Goal: Task Accomplishment & Management: Use online tool/utility

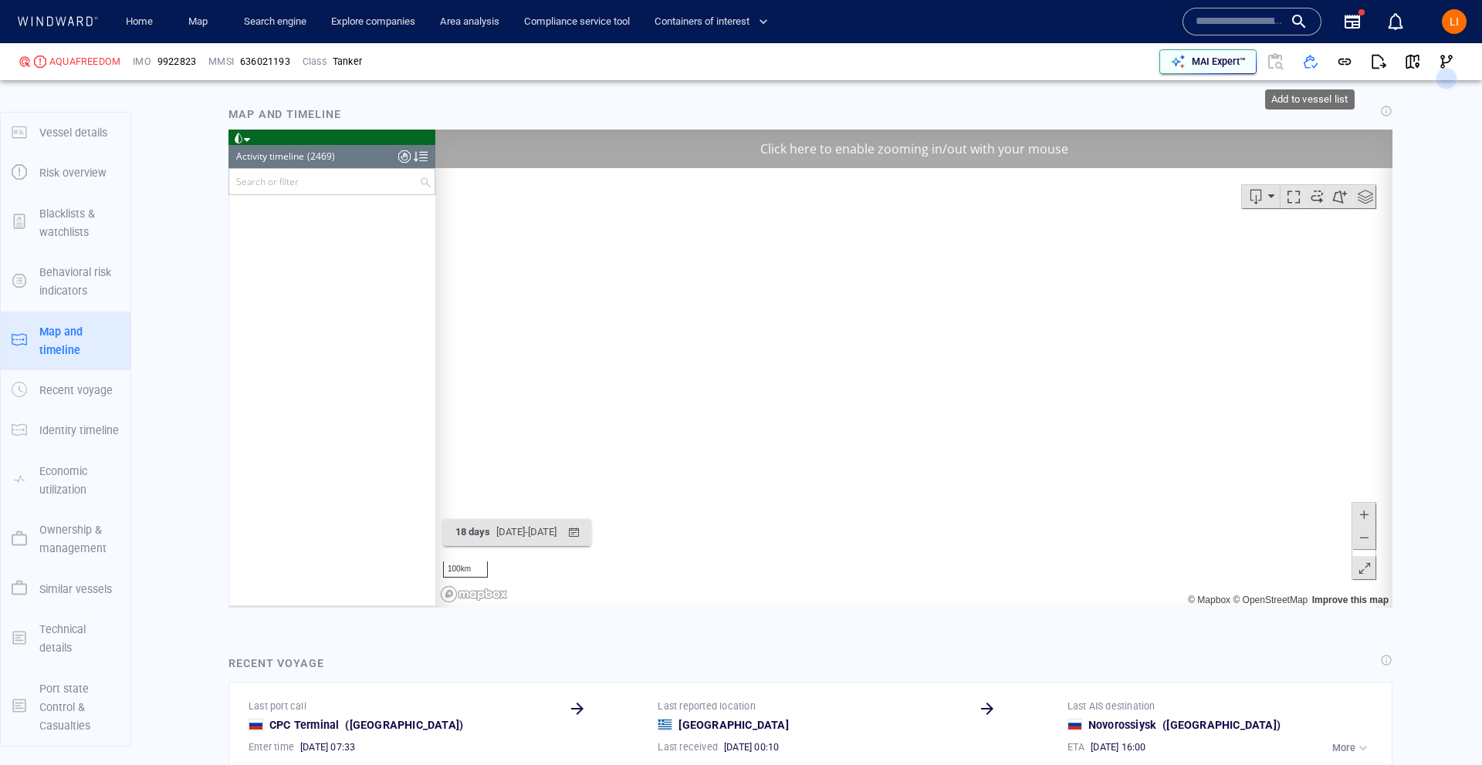
scroll to position [97062, 0]
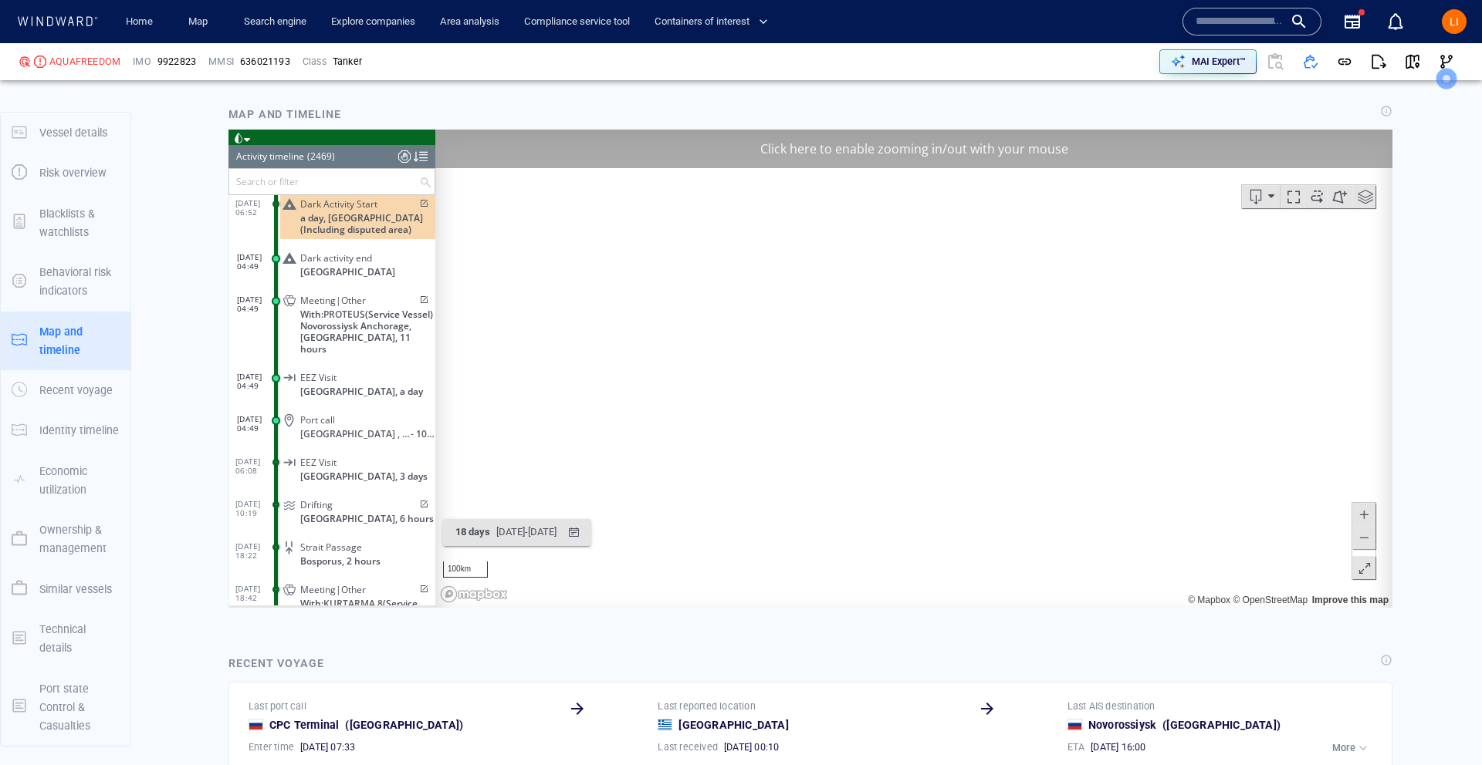
click at [1221, 20] on input "text" at bounding box center [1239, 21] width 88 height 23
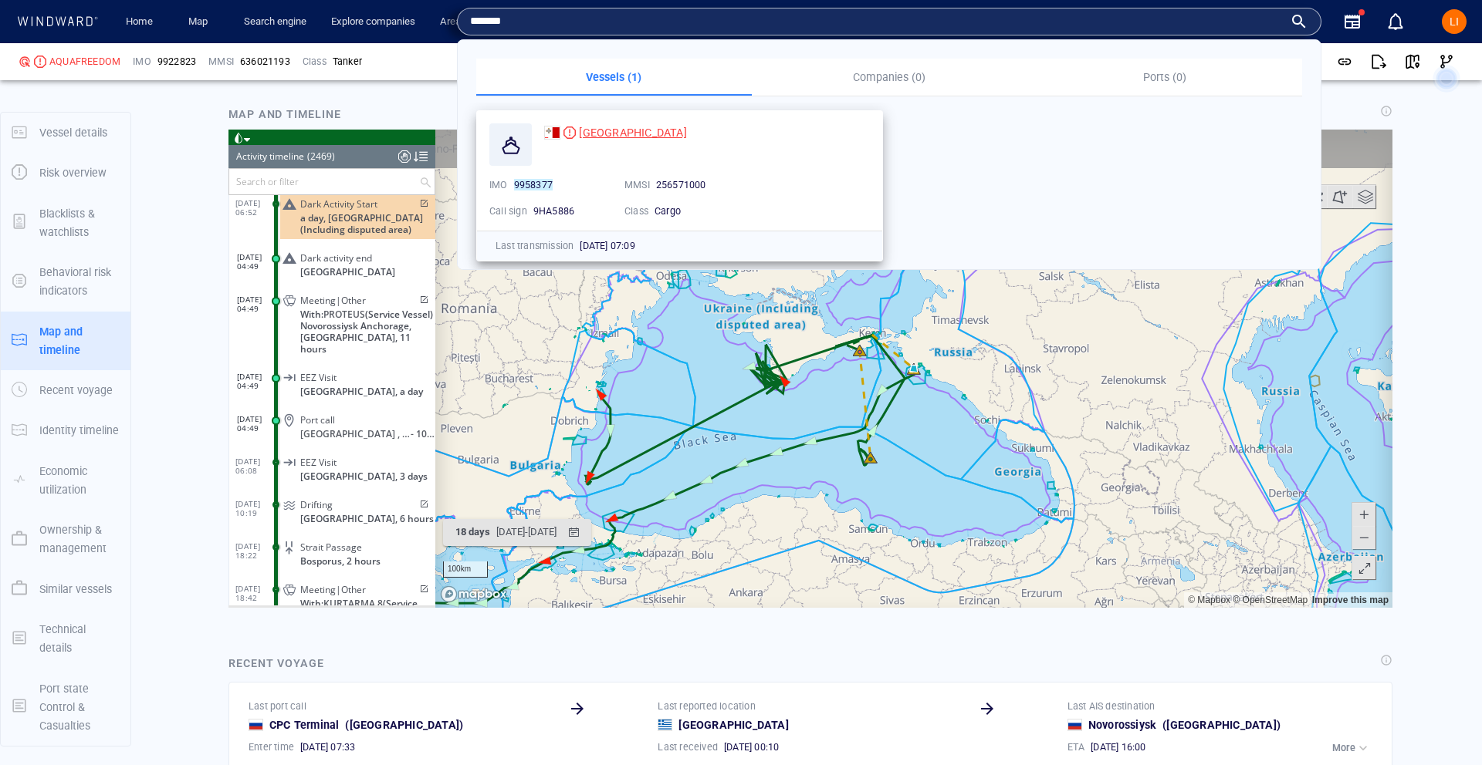
type input "*******"
click at [614, 137] on span "[GEOGRAPHIC_DATA]" at bounding box center [632, 133] width 107 height 12
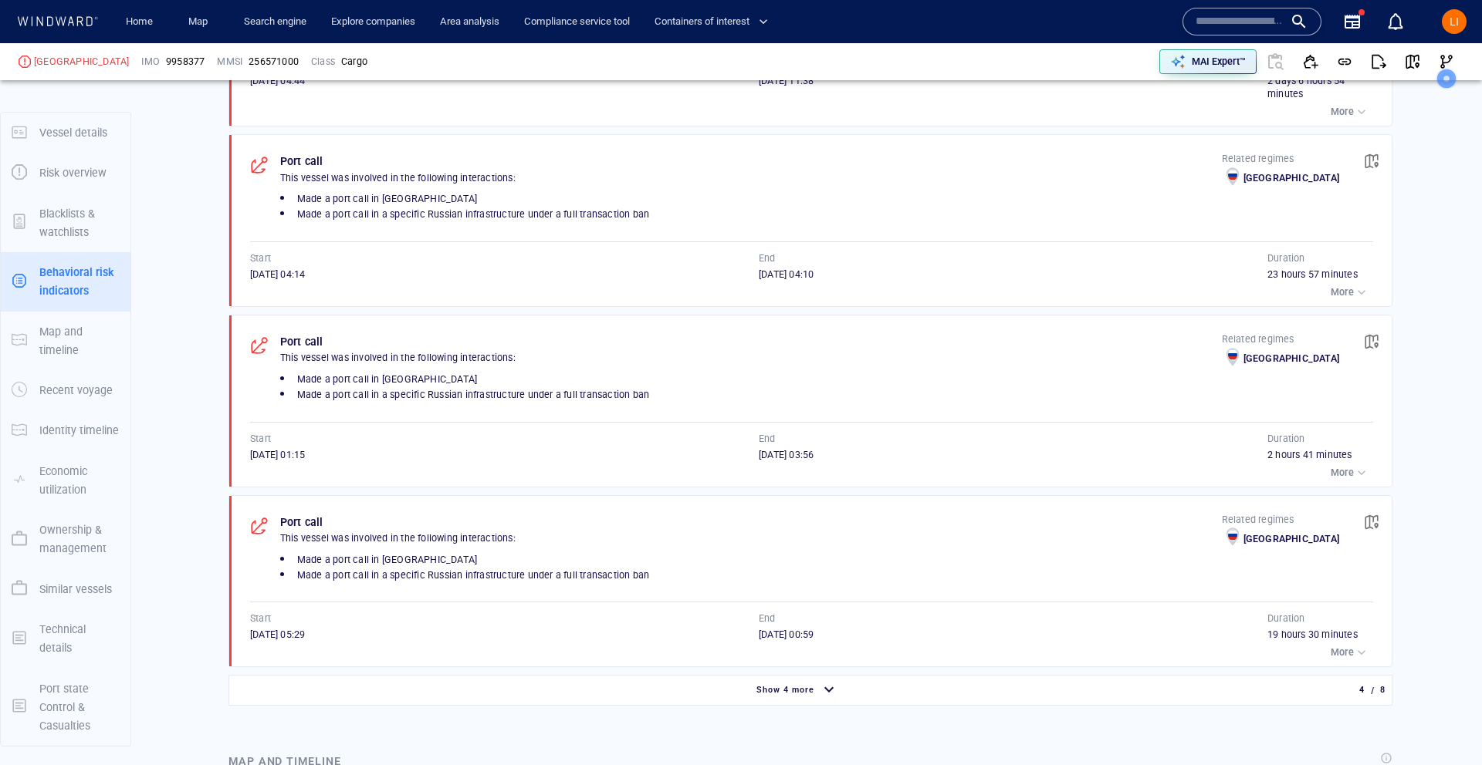
scroll to position [1154, 0]
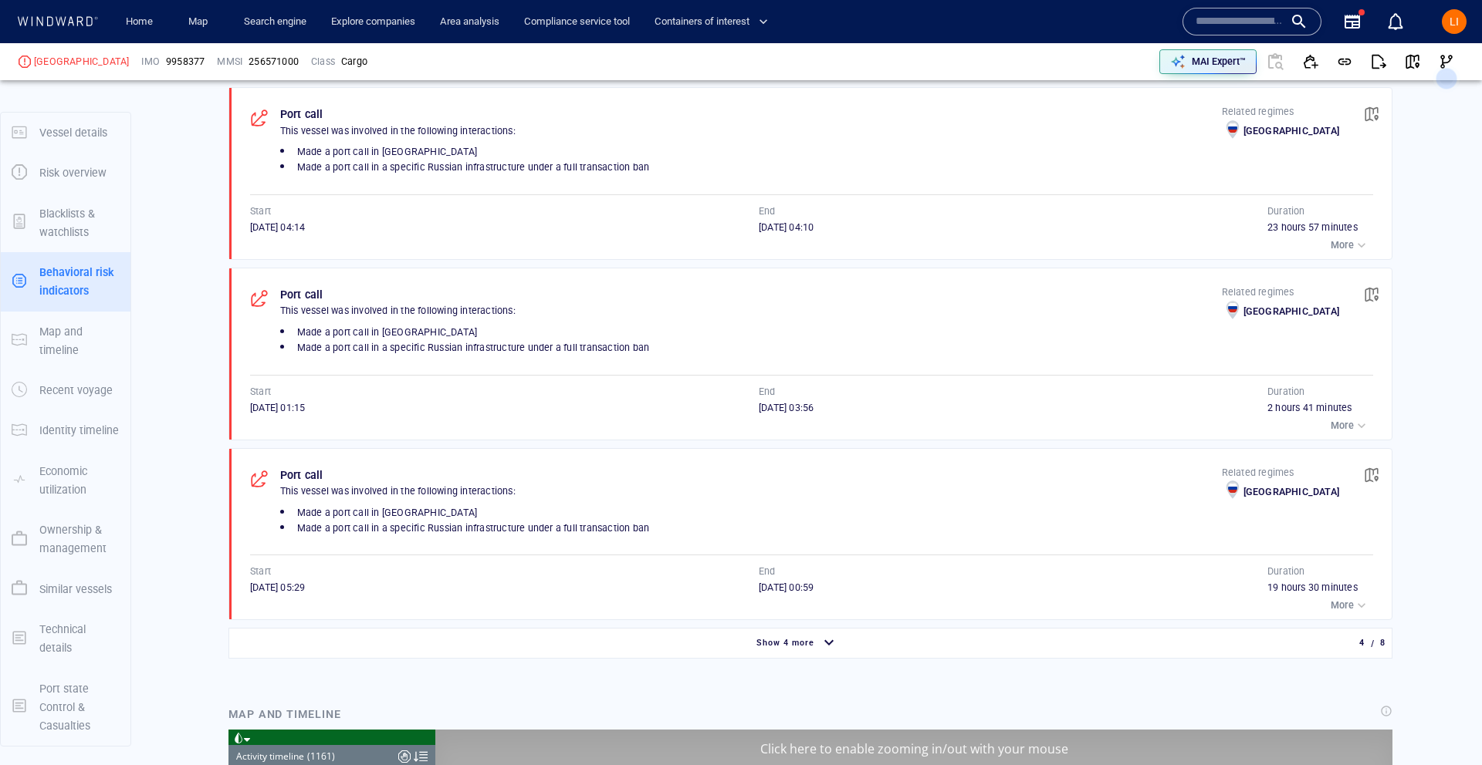
scroll to position [48863, 0]
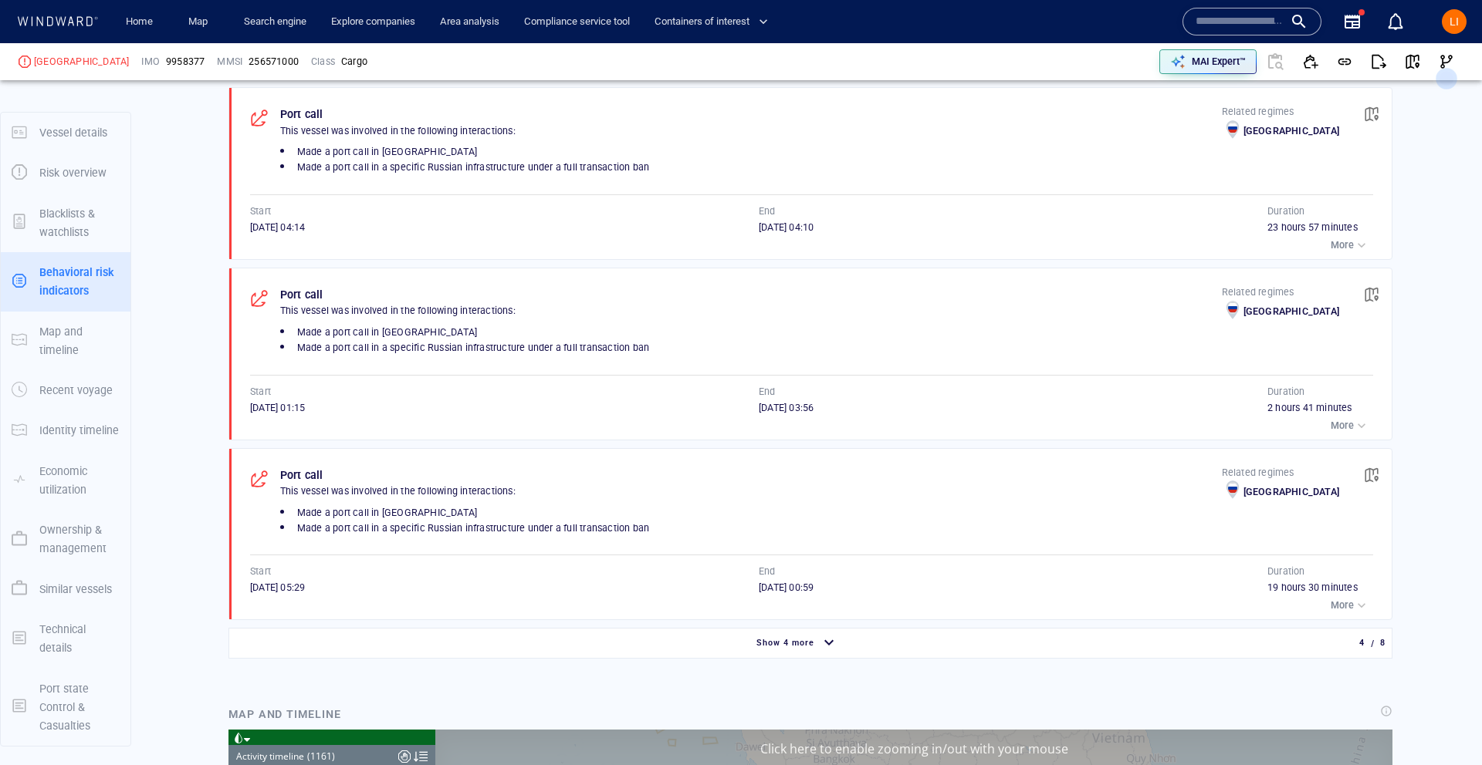
click at [843, 647] on div "Show 4 more" at bounding box center [797, 643] width 1130 height 27
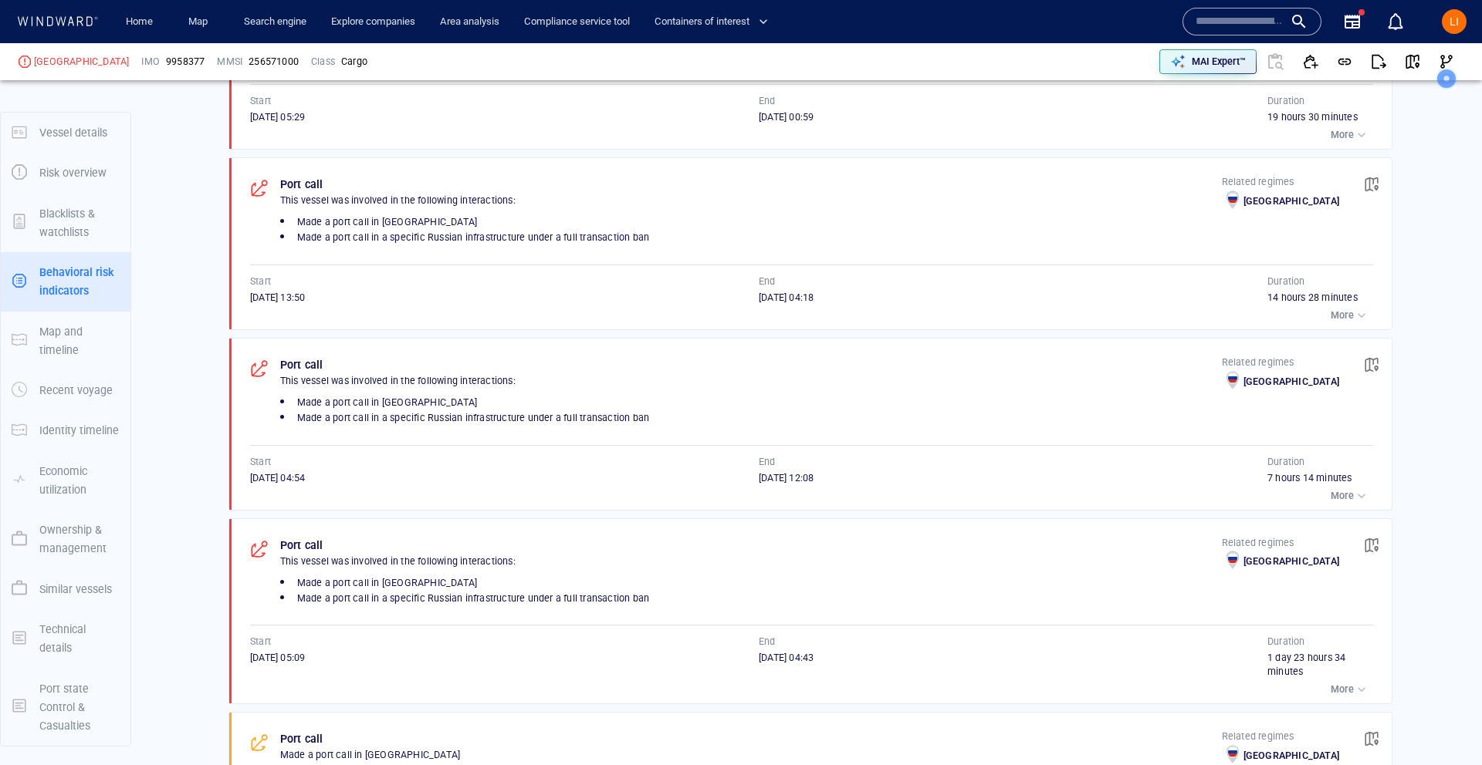
scroll to position [1630, 0]
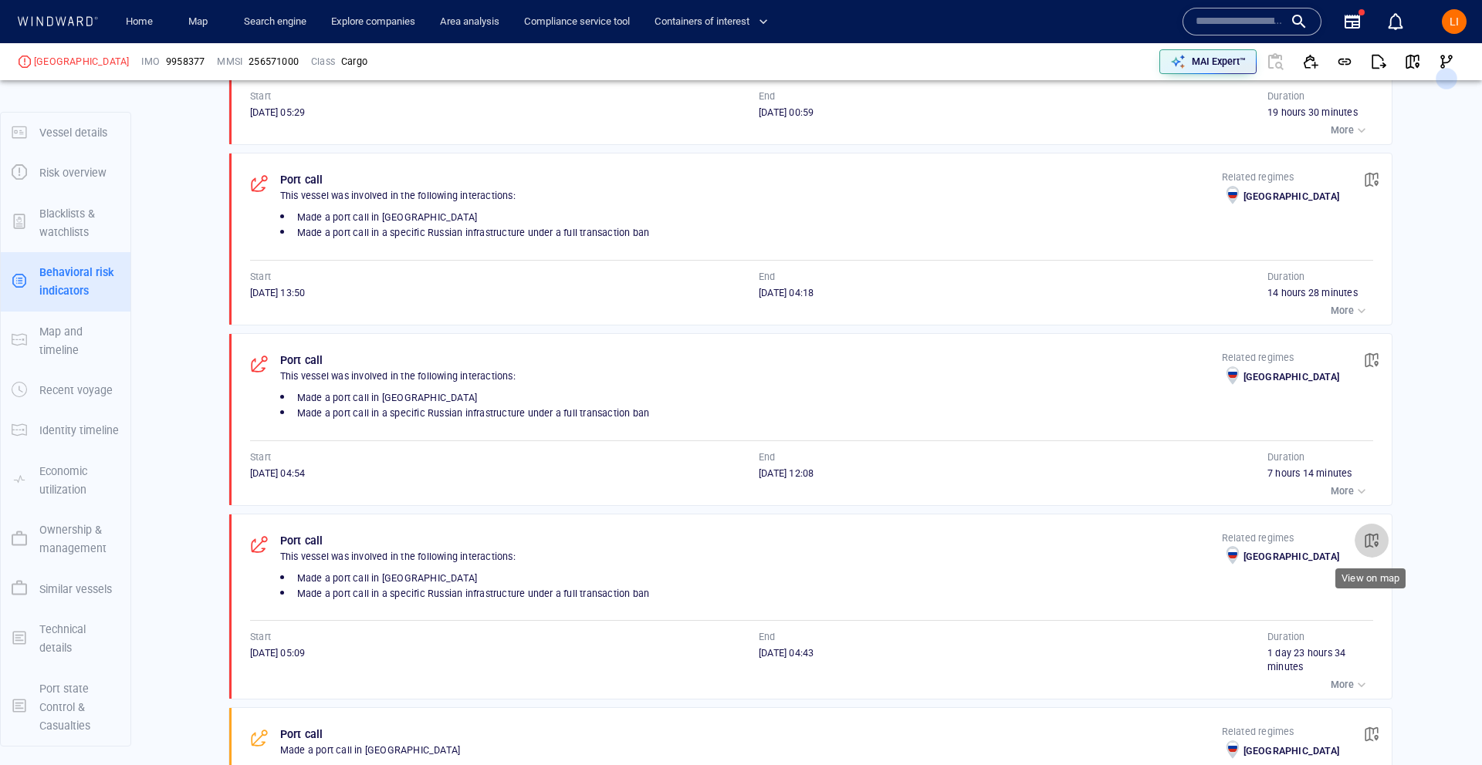
click at [1374, 541] on span "button" at bounding box center [1370, 540] width 15 height 15
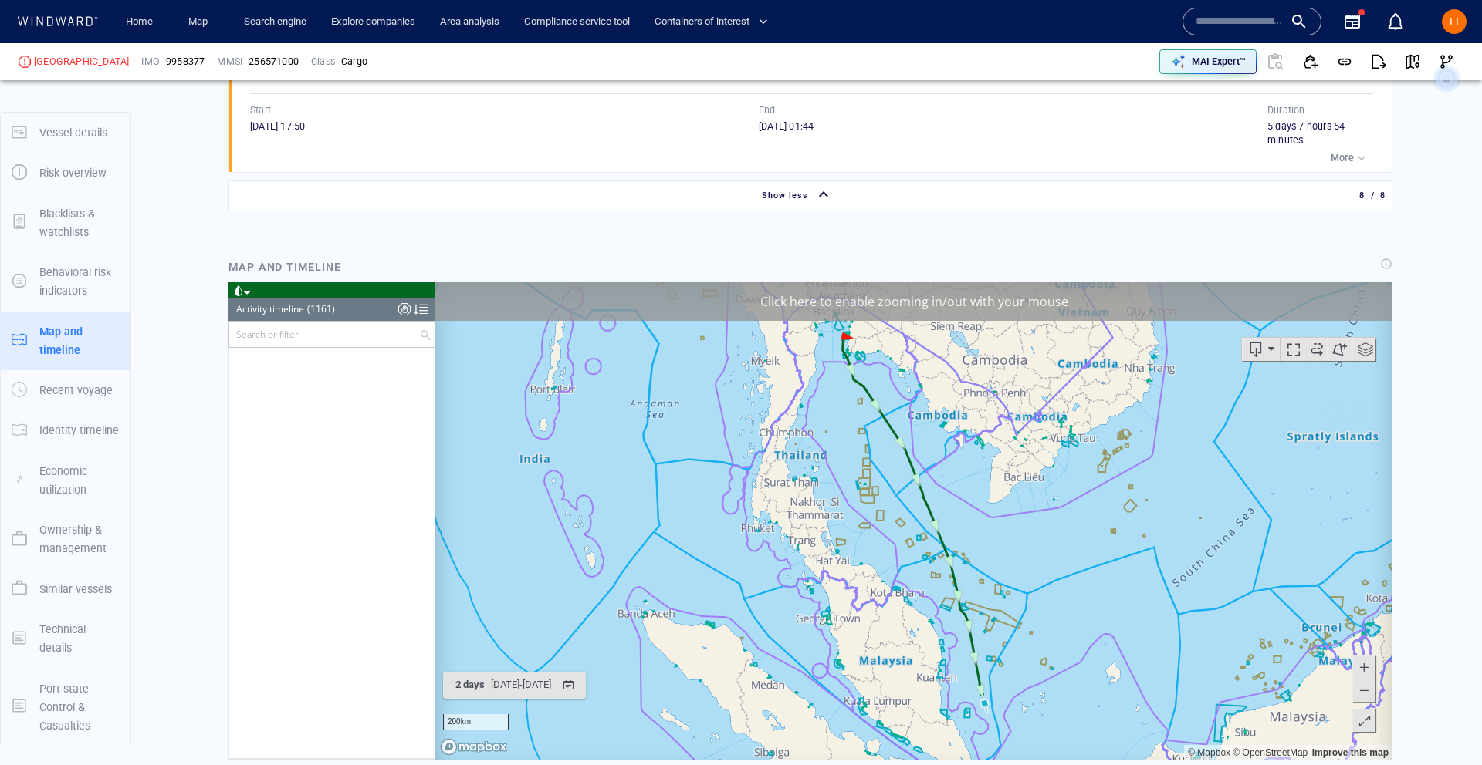
scroll to position [45114, 0]
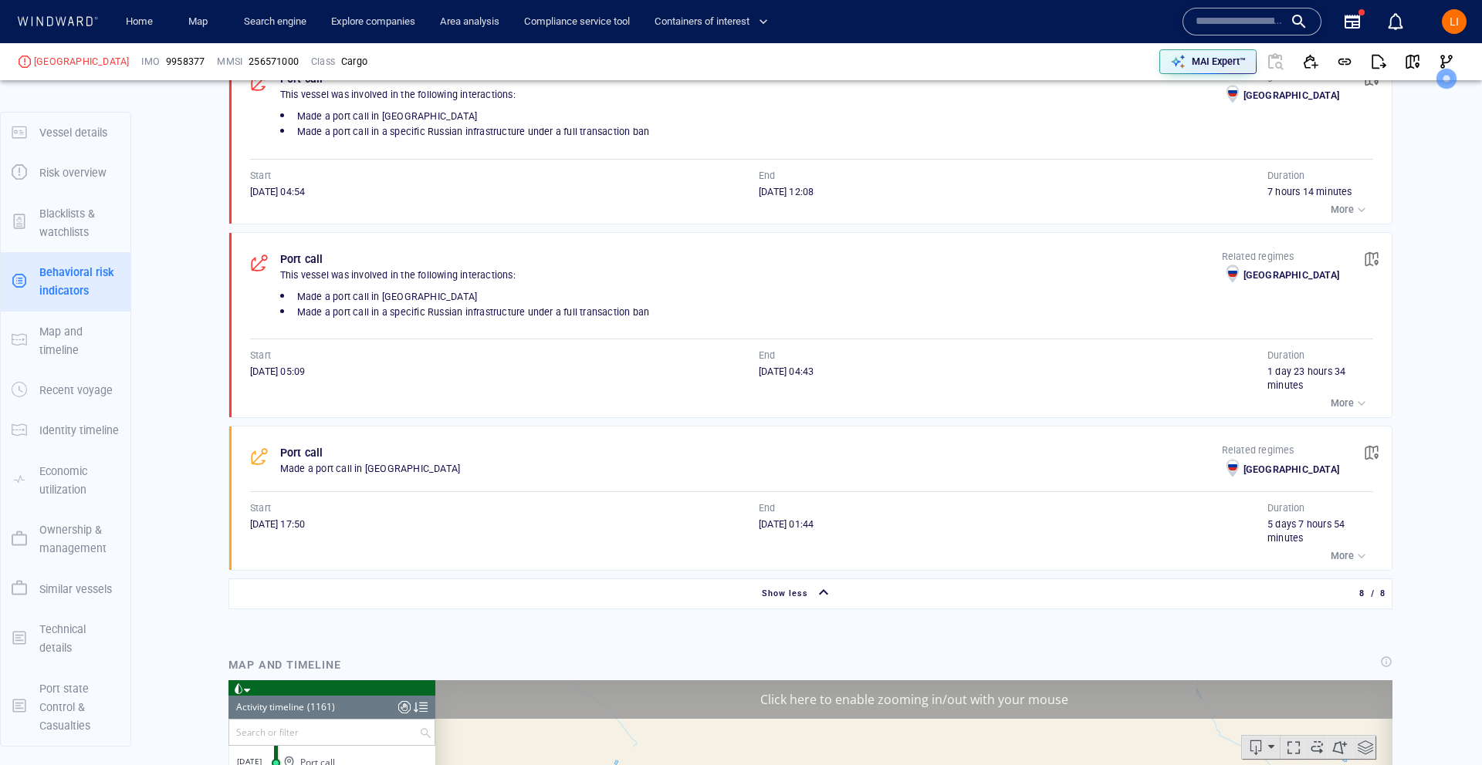
scroll to position [1897, 0]
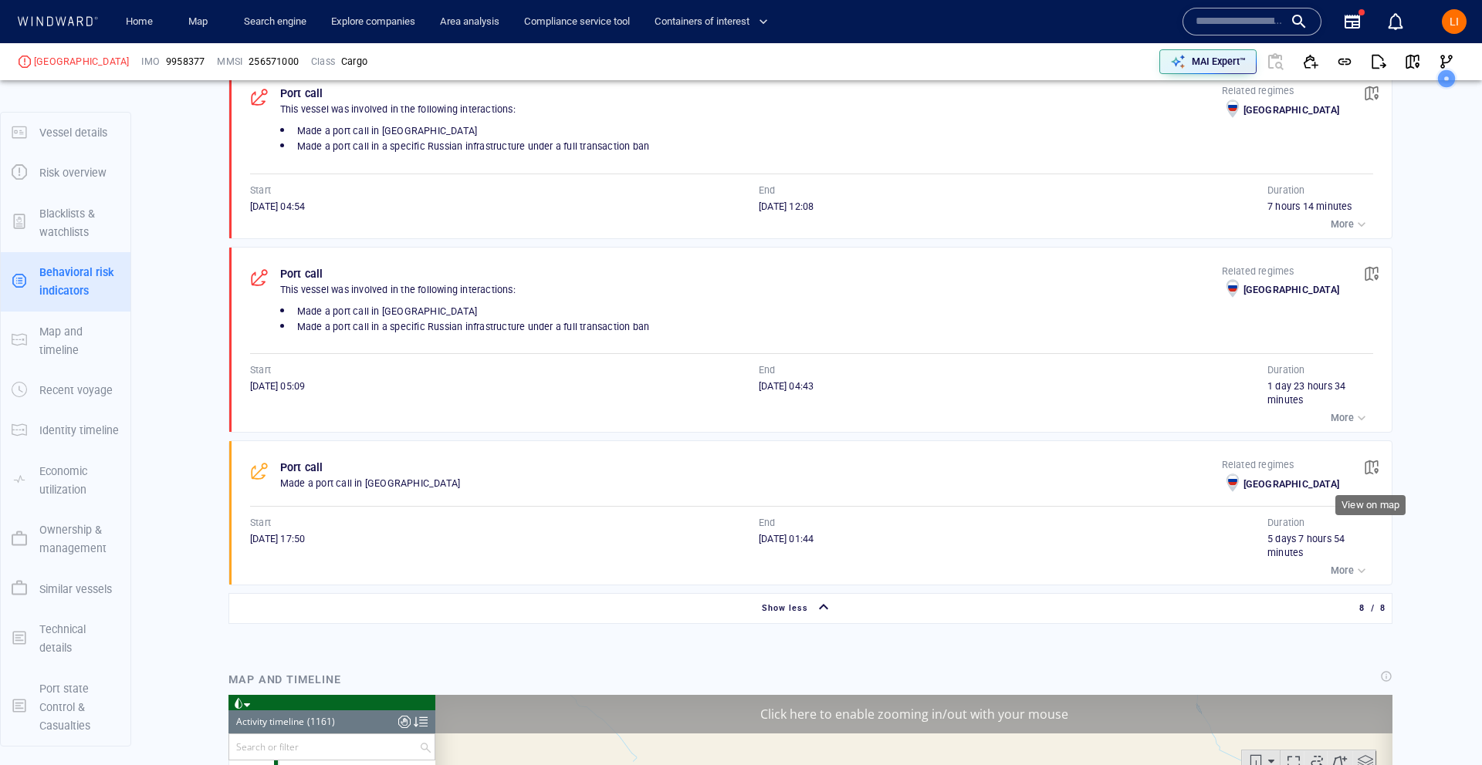
click at [1360, 466] on button "button" at bounding box center [1371, 468] width 34 height 34
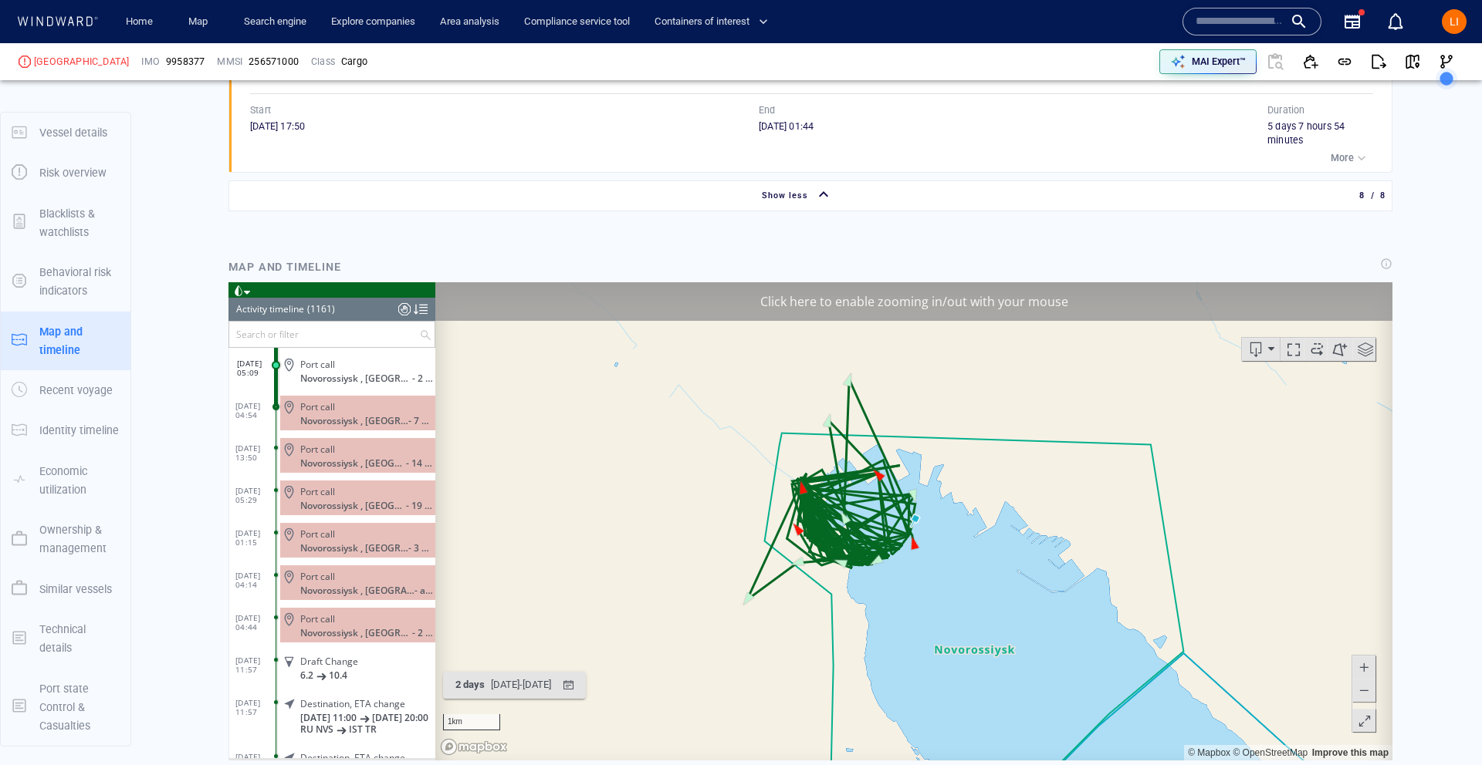
scroll to position [13751, 0]
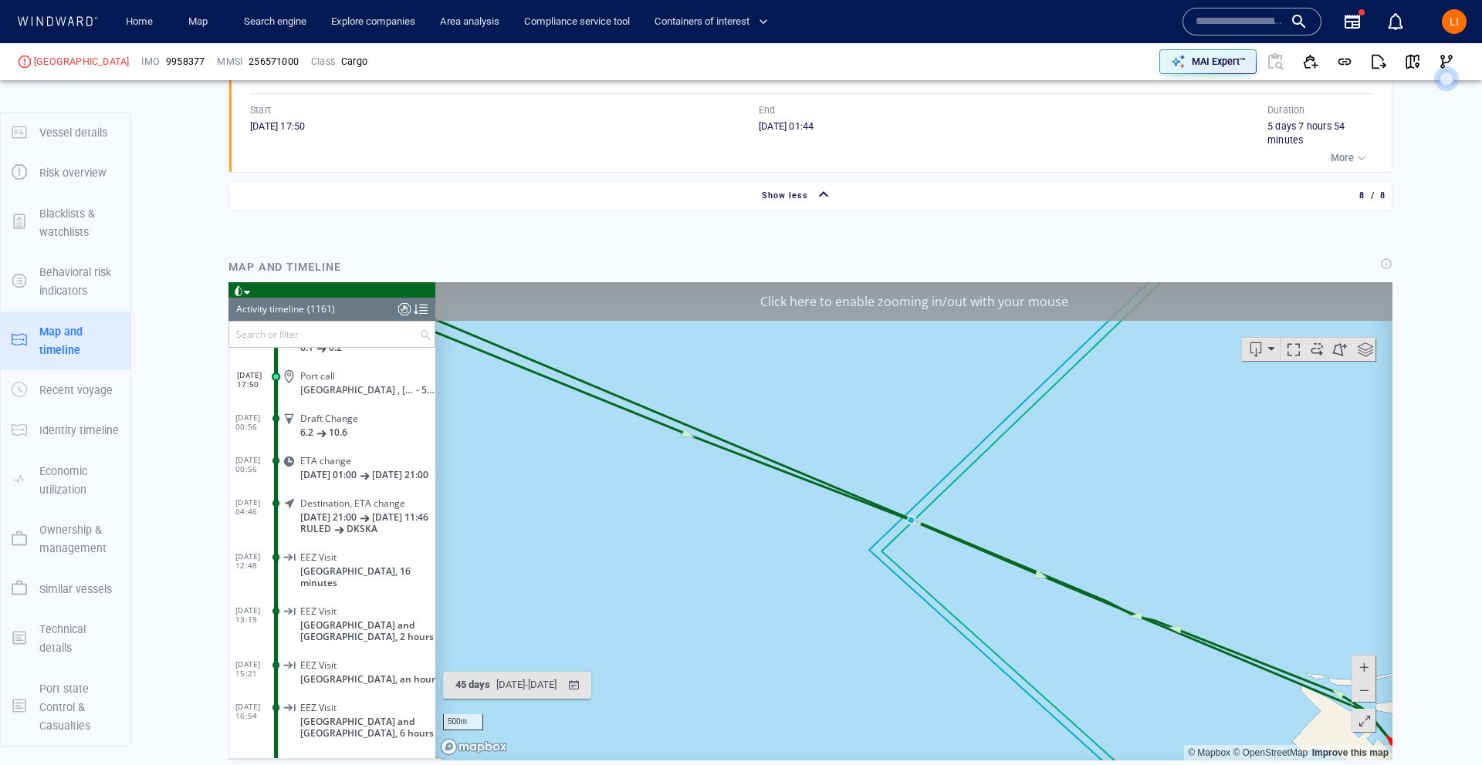
drag, startPoint x: 993, startPoint y: 475, endPoint x: 1310, endPoint y: 607, distance: 343.5
click at [994, 475] on canvas "Map" at bounding box center [913, 521] width 957 height 478
click at [1358, 691] on span at bounding box center [1363, 689] width 15 height 23
click at [1359, 692] on span at bounding box center [1363, 689] width 15 height 23
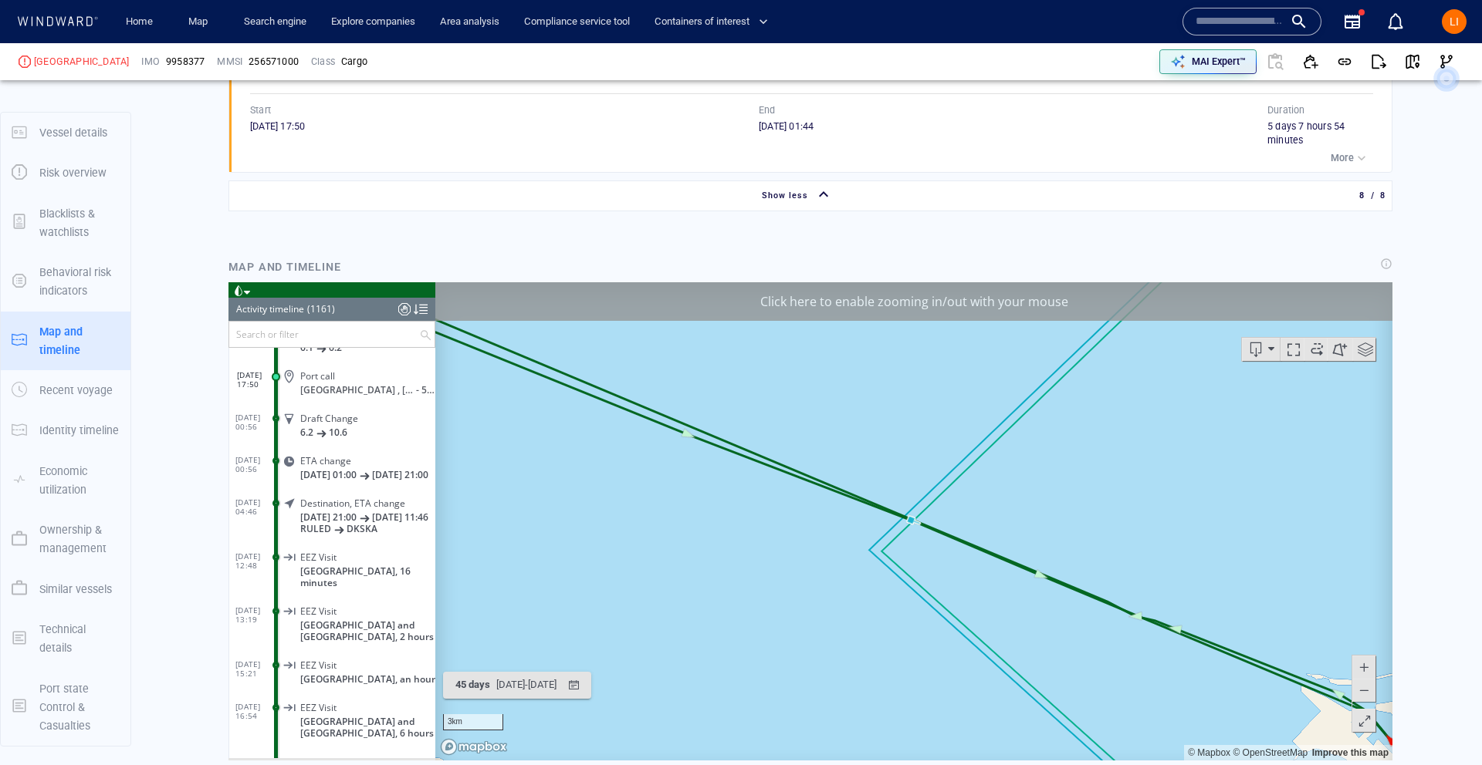
click at [1359, 692] on span at bounding box center [1363, 689] width 15 height 23
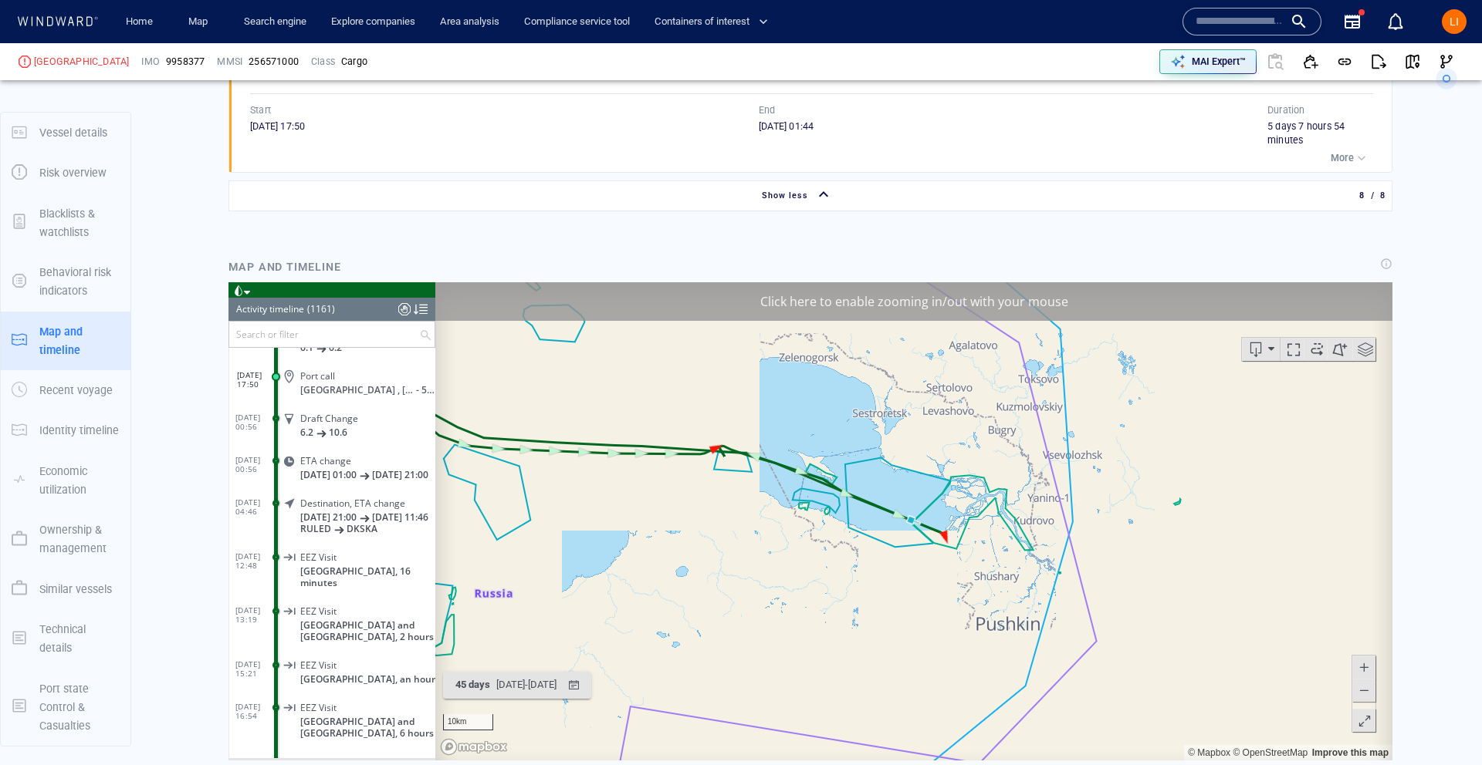
click at [1359, 692] on span at bounding box center [1363, 689] width 15 height 23
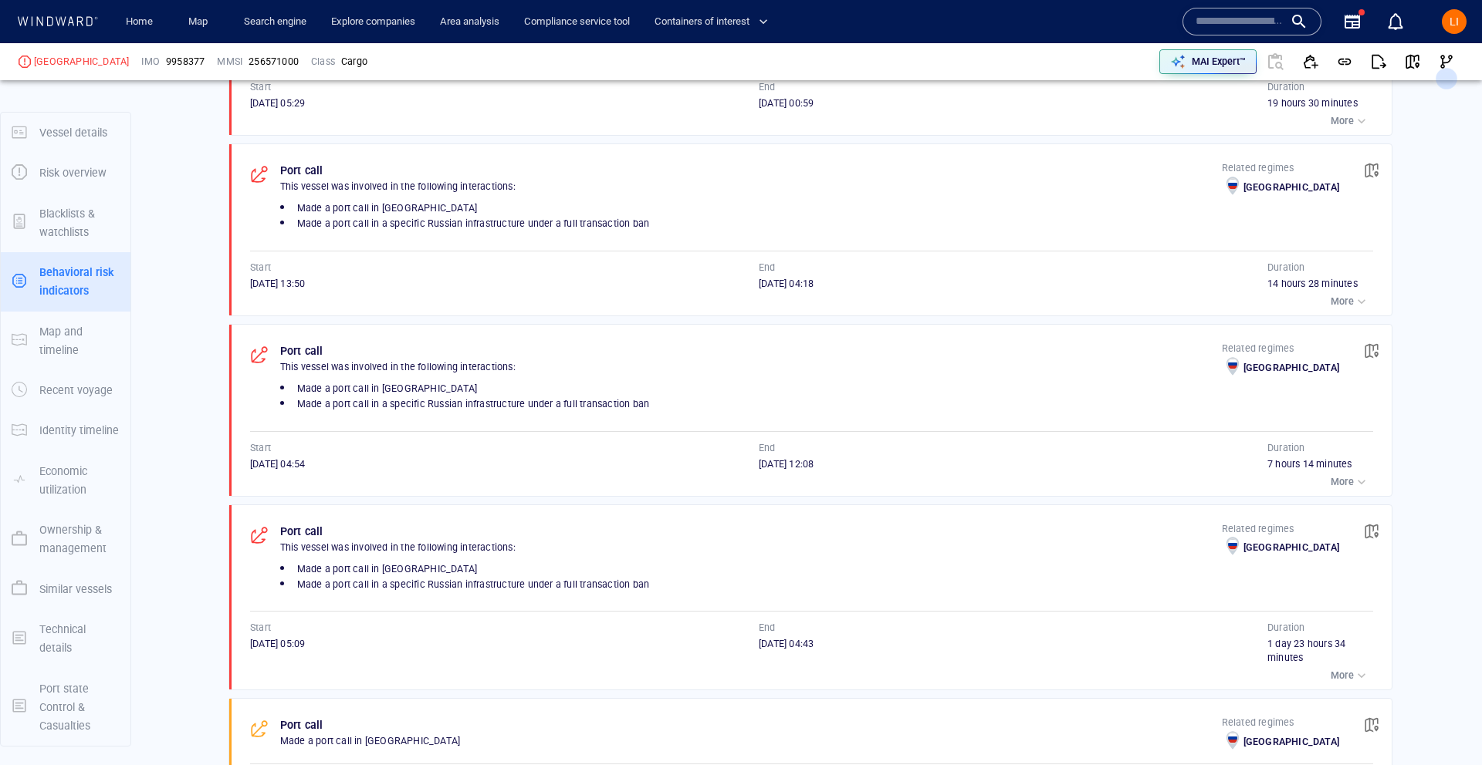
scroll to position [1724, 0]
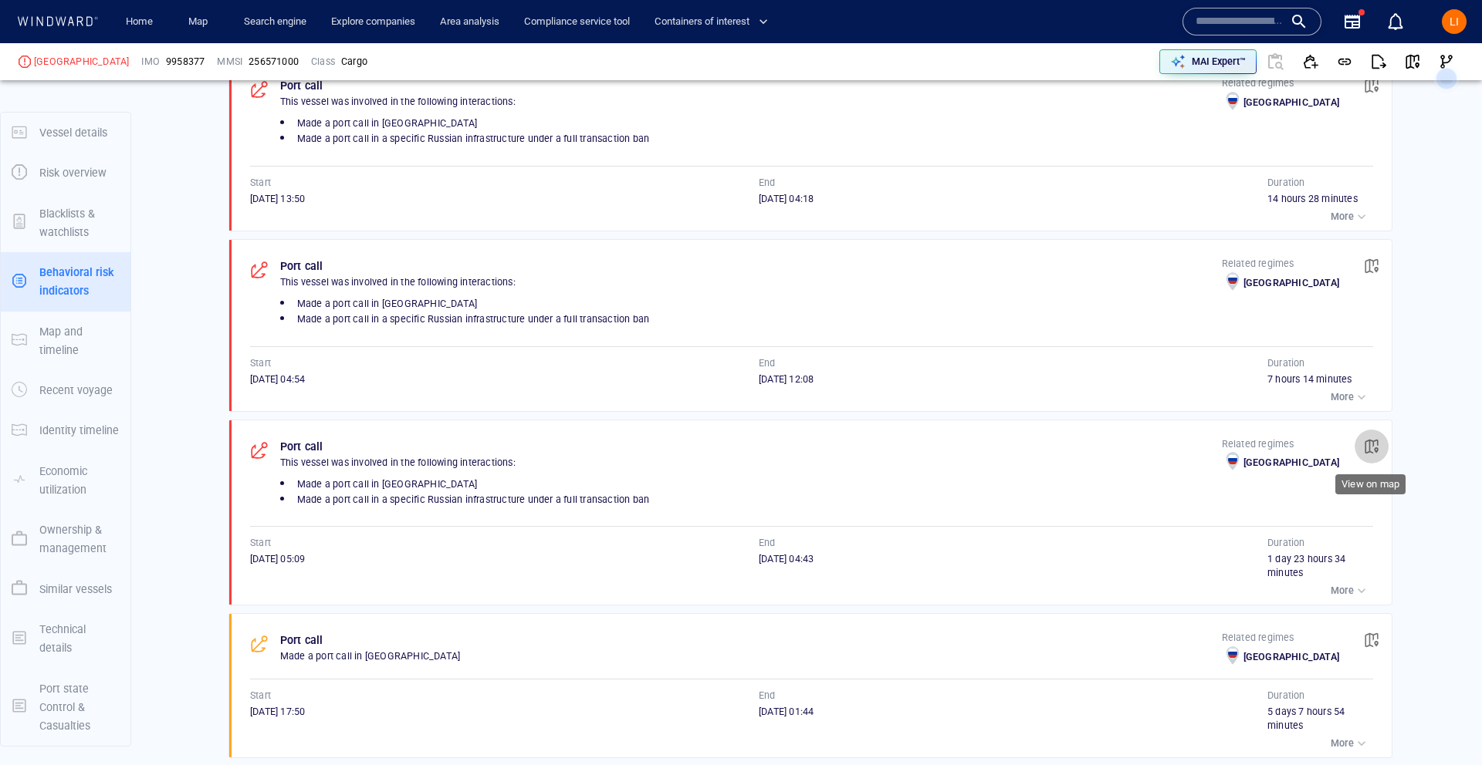
click at [1374, 451] on span "button" at bounding box center [1370, 446] width 15 height 15
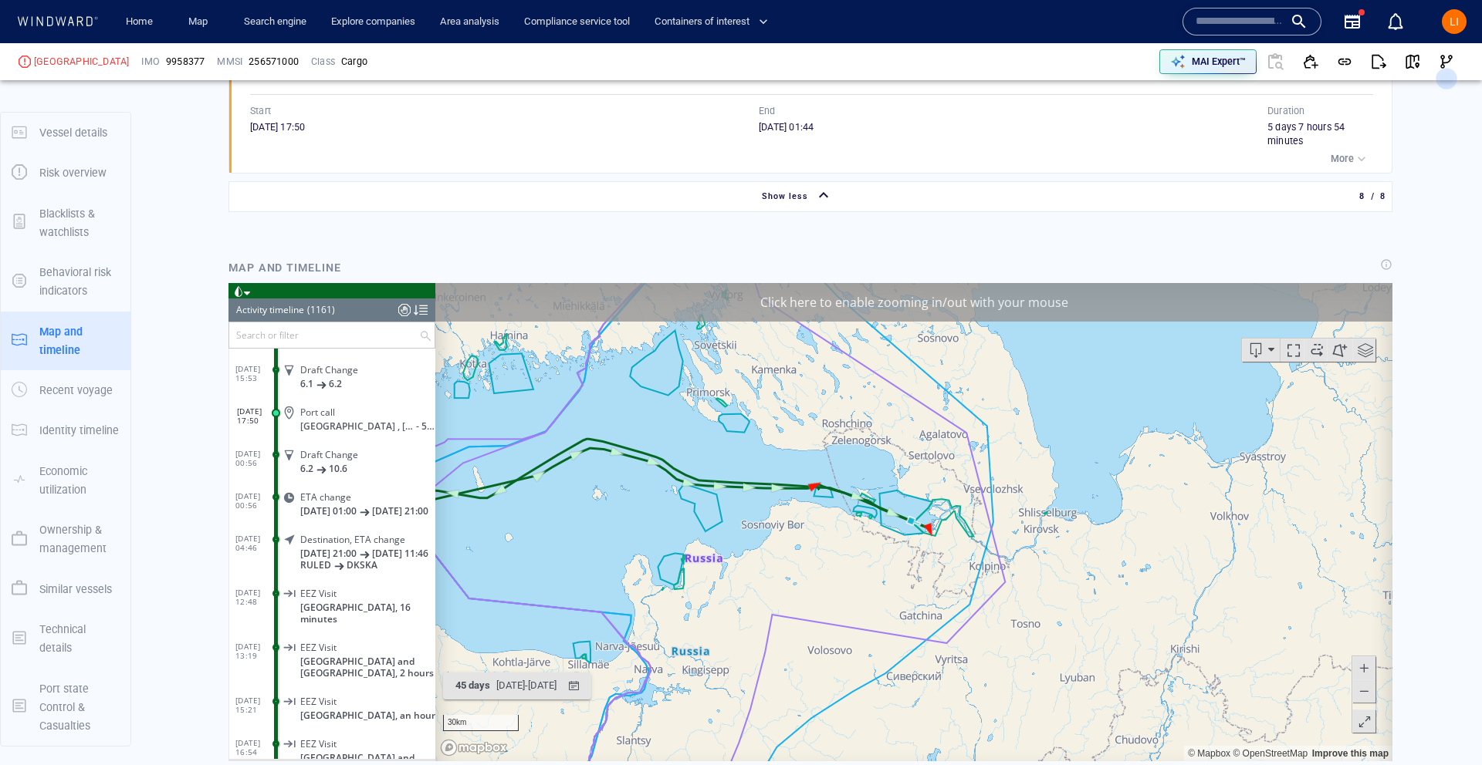
scroll to position [2310, 0]
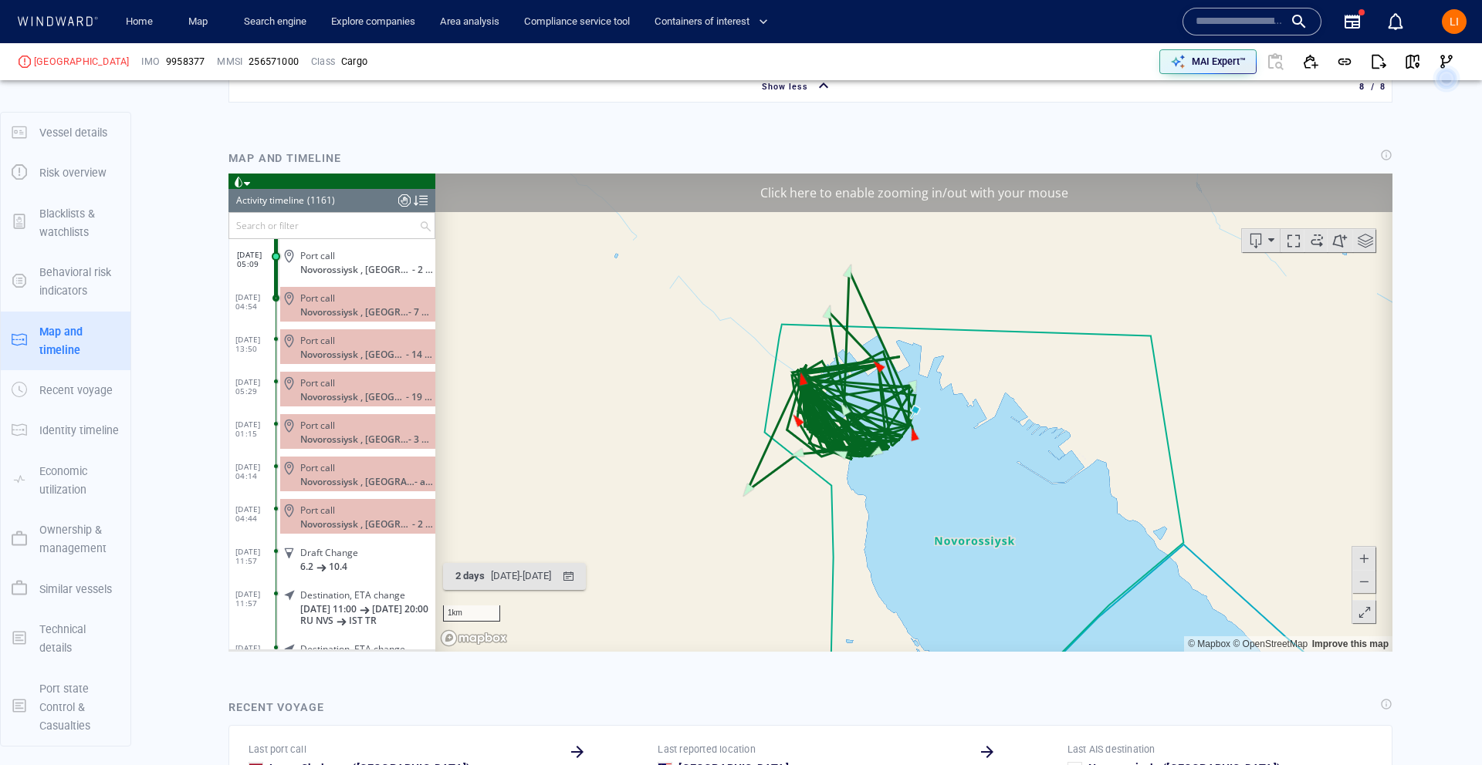
scroll to position [2433, 0]
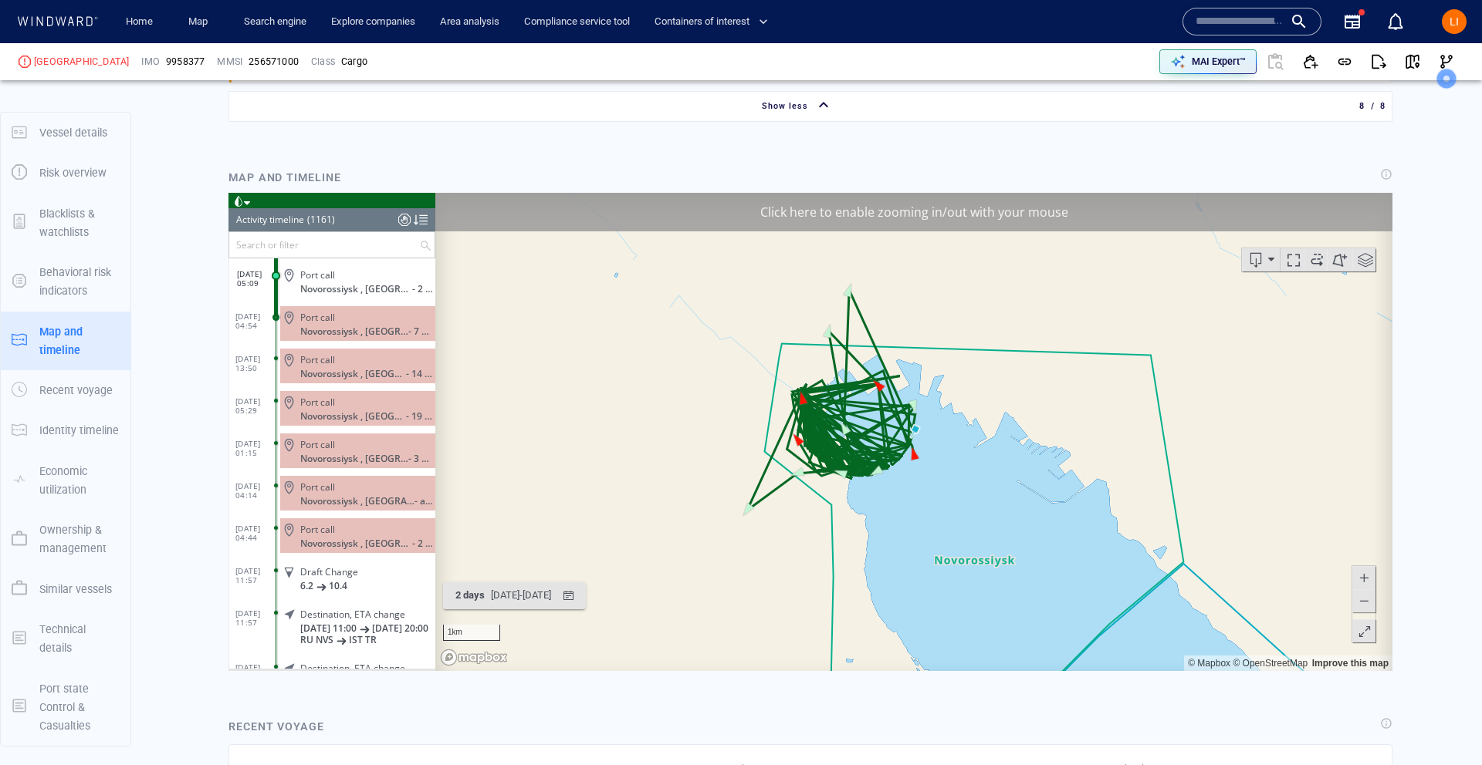
click at [895, 440] on canvas "Map" at bounding box center [913, 431] width 957 height 478
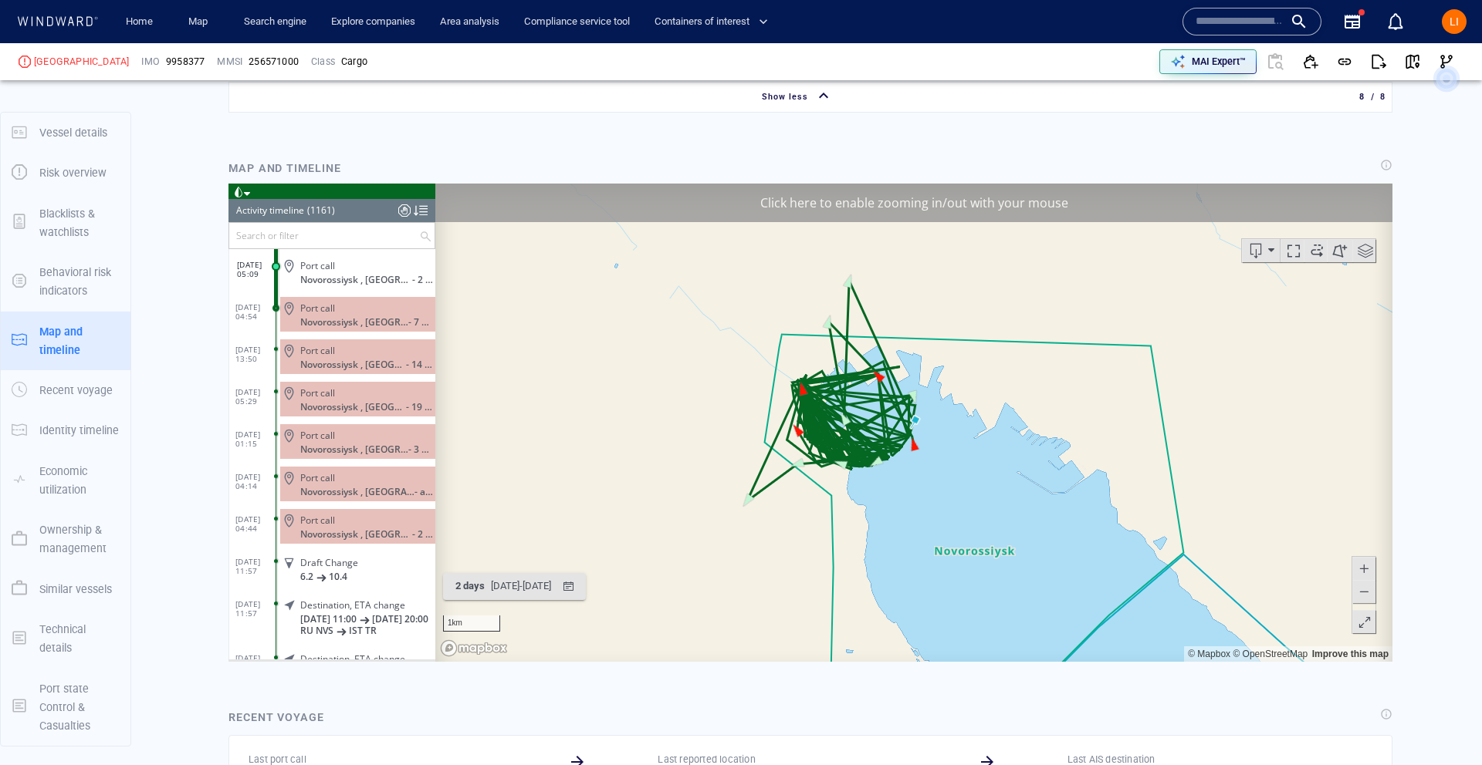
click at [1370, 570] on span at bounding box center [1363, 567] width 15 height 23
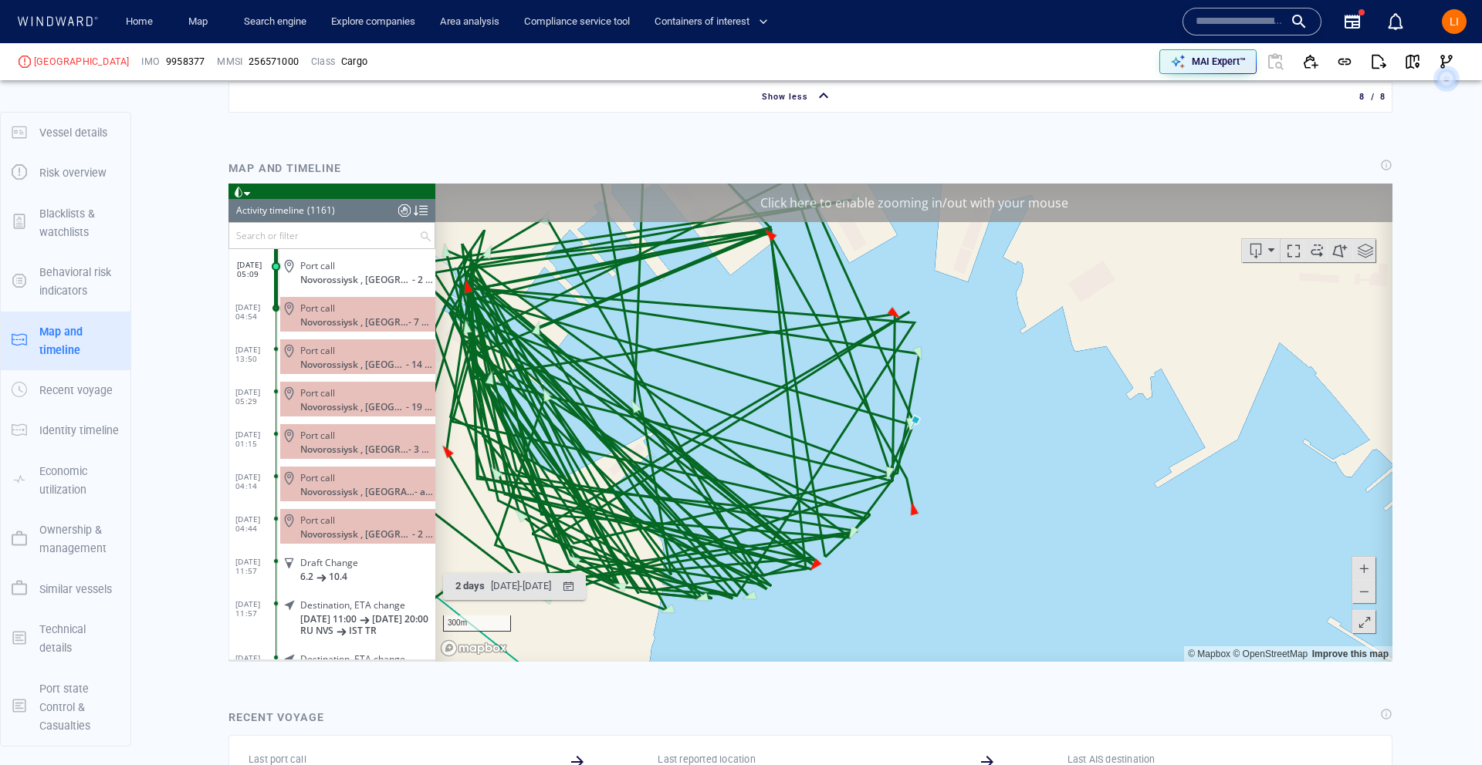
click at [1372, 596] on button at bounding box center [1363, 591] width 23 height 23
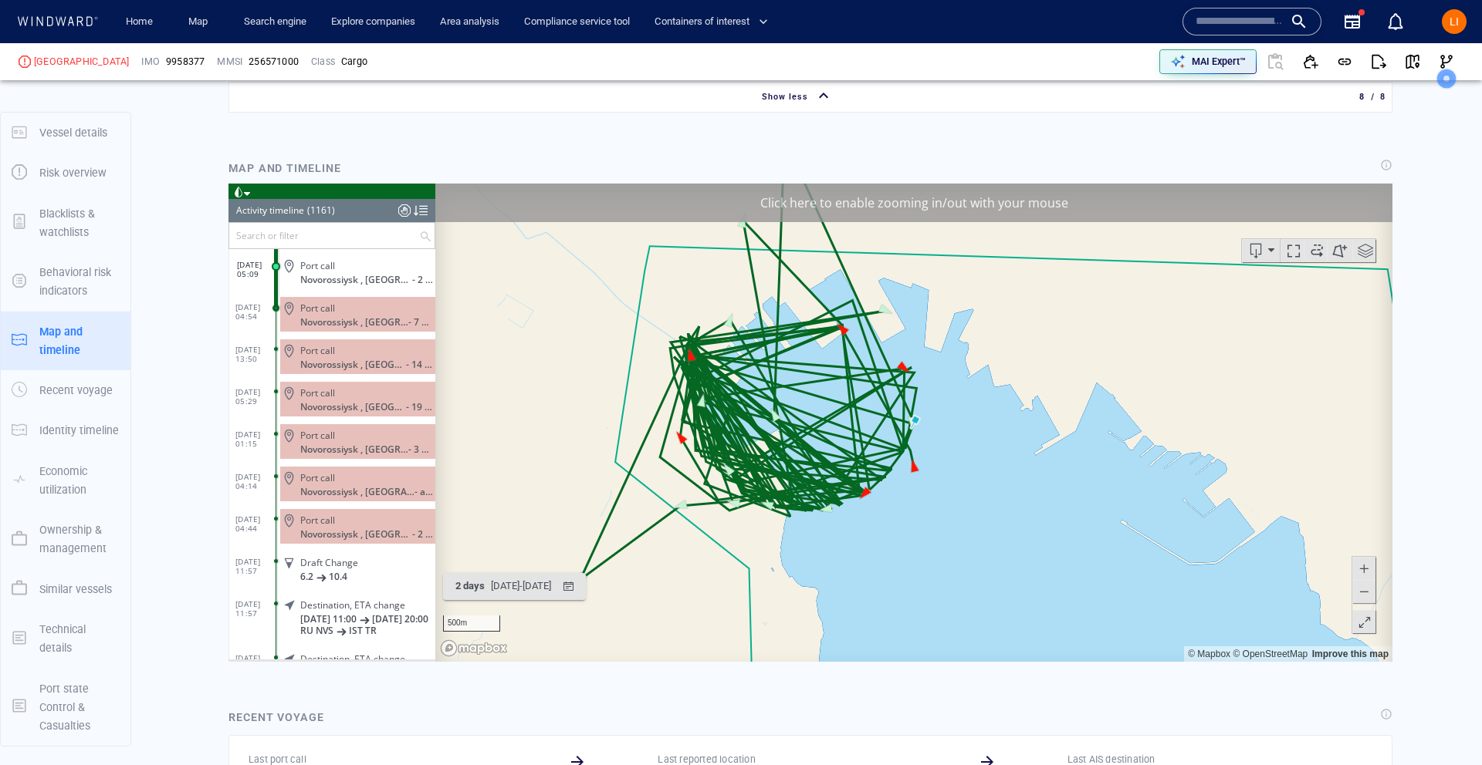
click at [1372, 596] on button at bounding box center [1363, 591] width 23 height 23
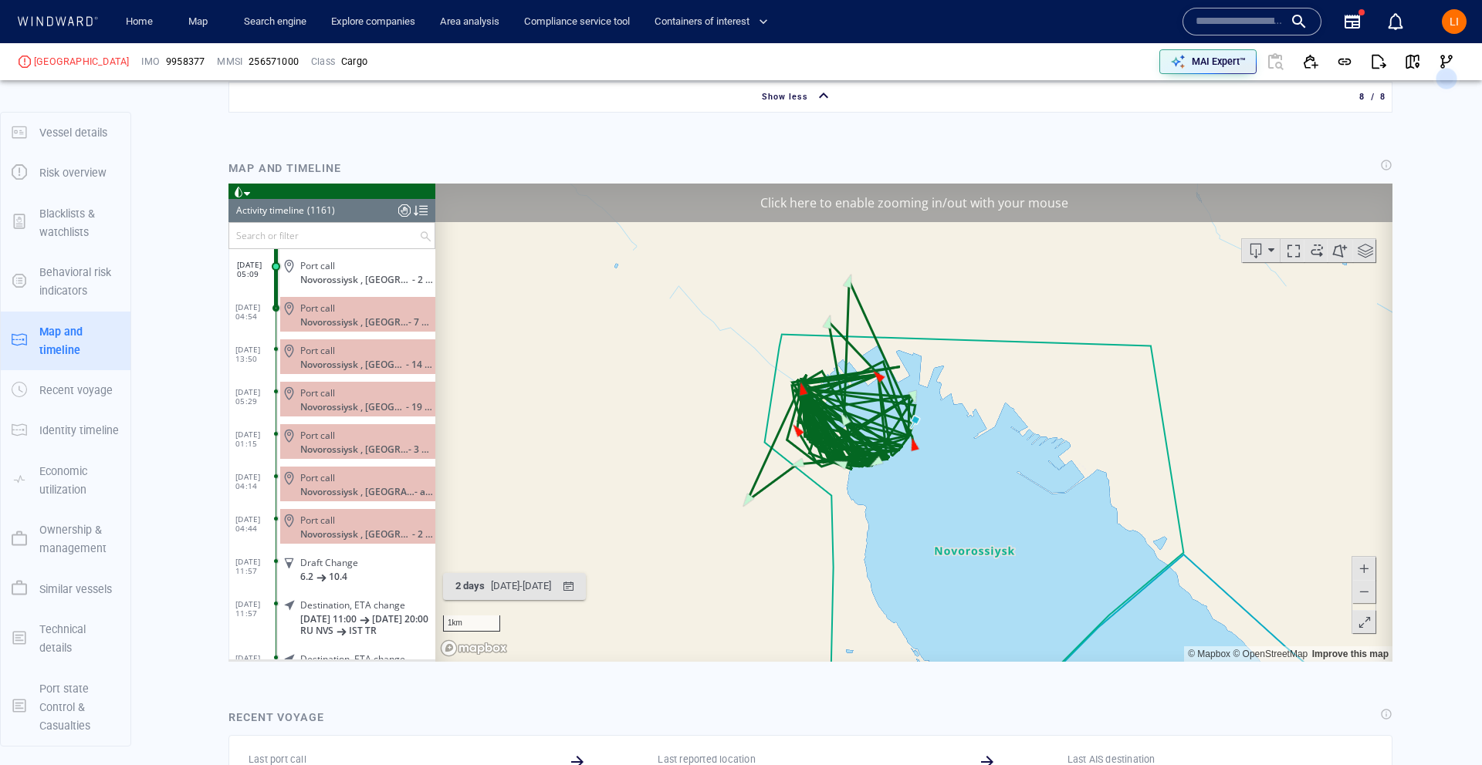
click at [1372, 596] on button at bounding box center [1363, 591] width 23 height 23
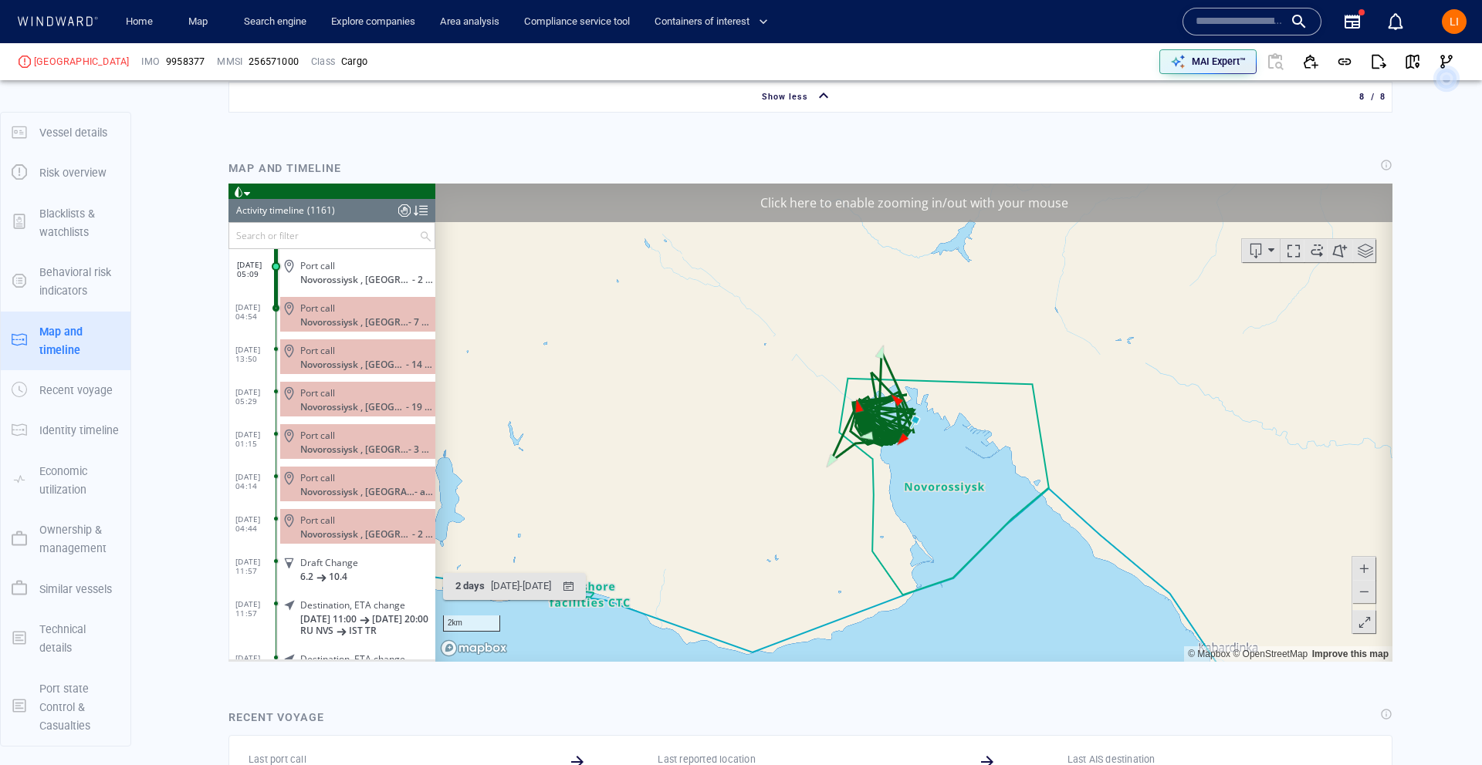
click at [1367, 597] on span at bounding box center [1363, 591] width 15 height 23
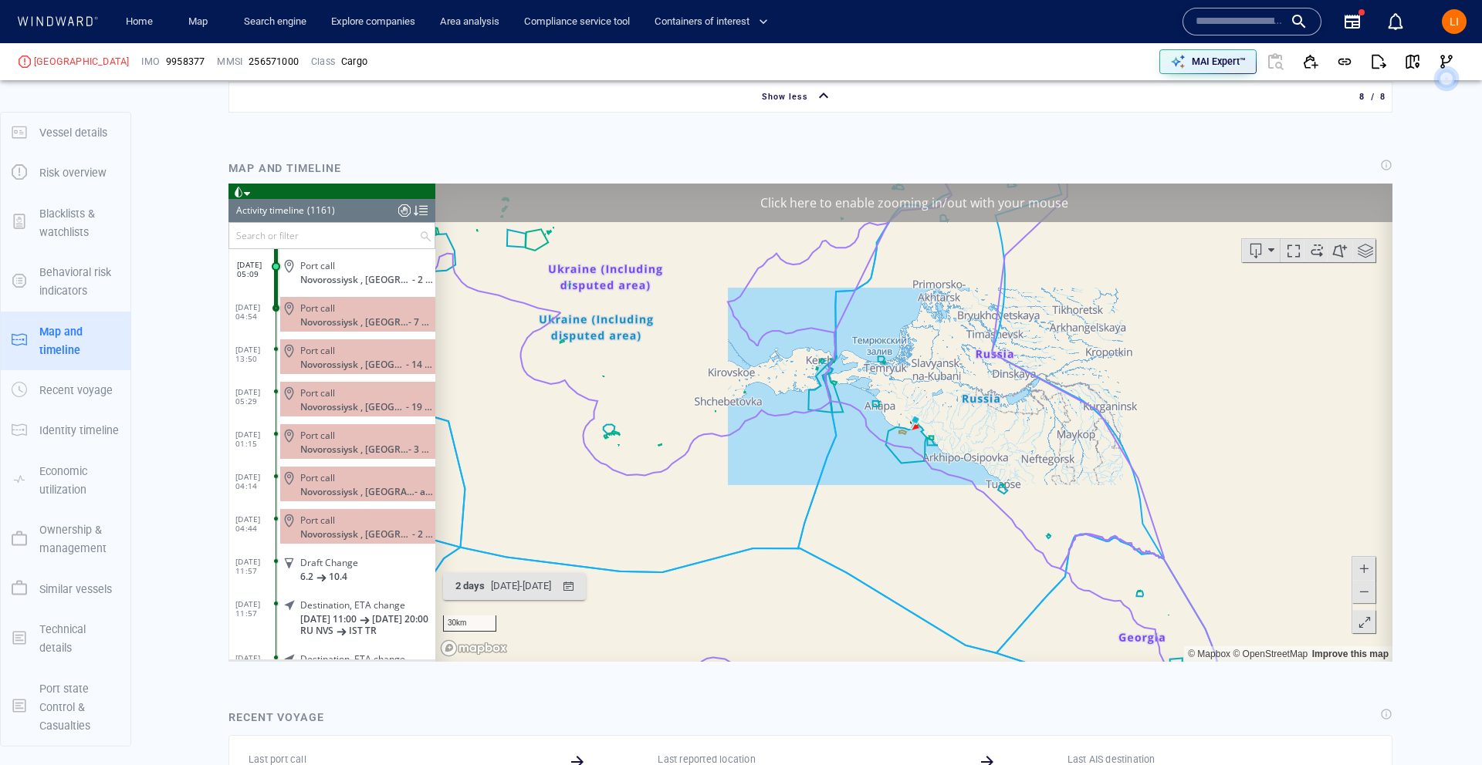
click at [1367, 597] on span at bounding box center [1363, 591] width 15 height 23
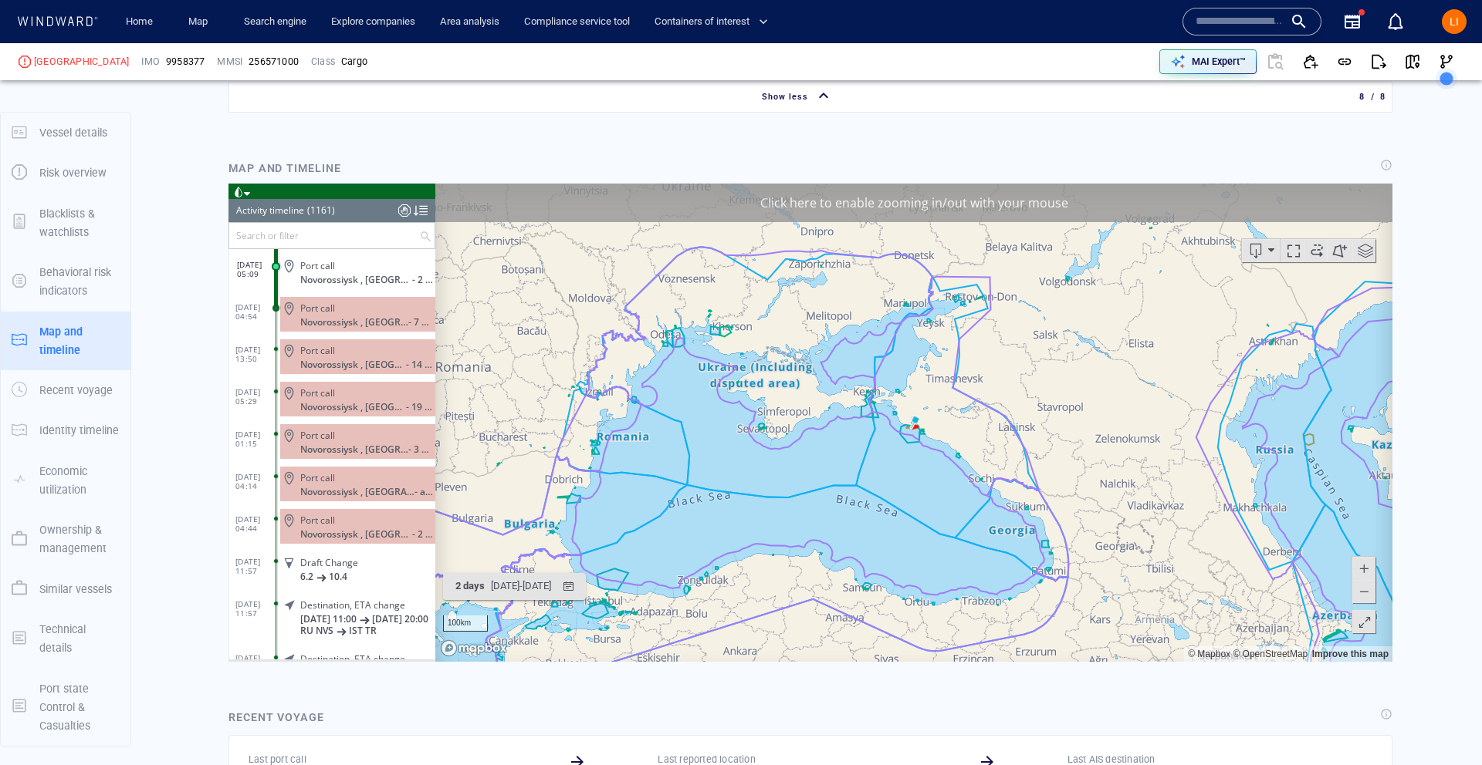
click at [1366, 571] on span at bounding box center [1363, 567] width 15 height 23
click at [1365, 571] on span at bounding box center [1363, 567] width 15 height 23
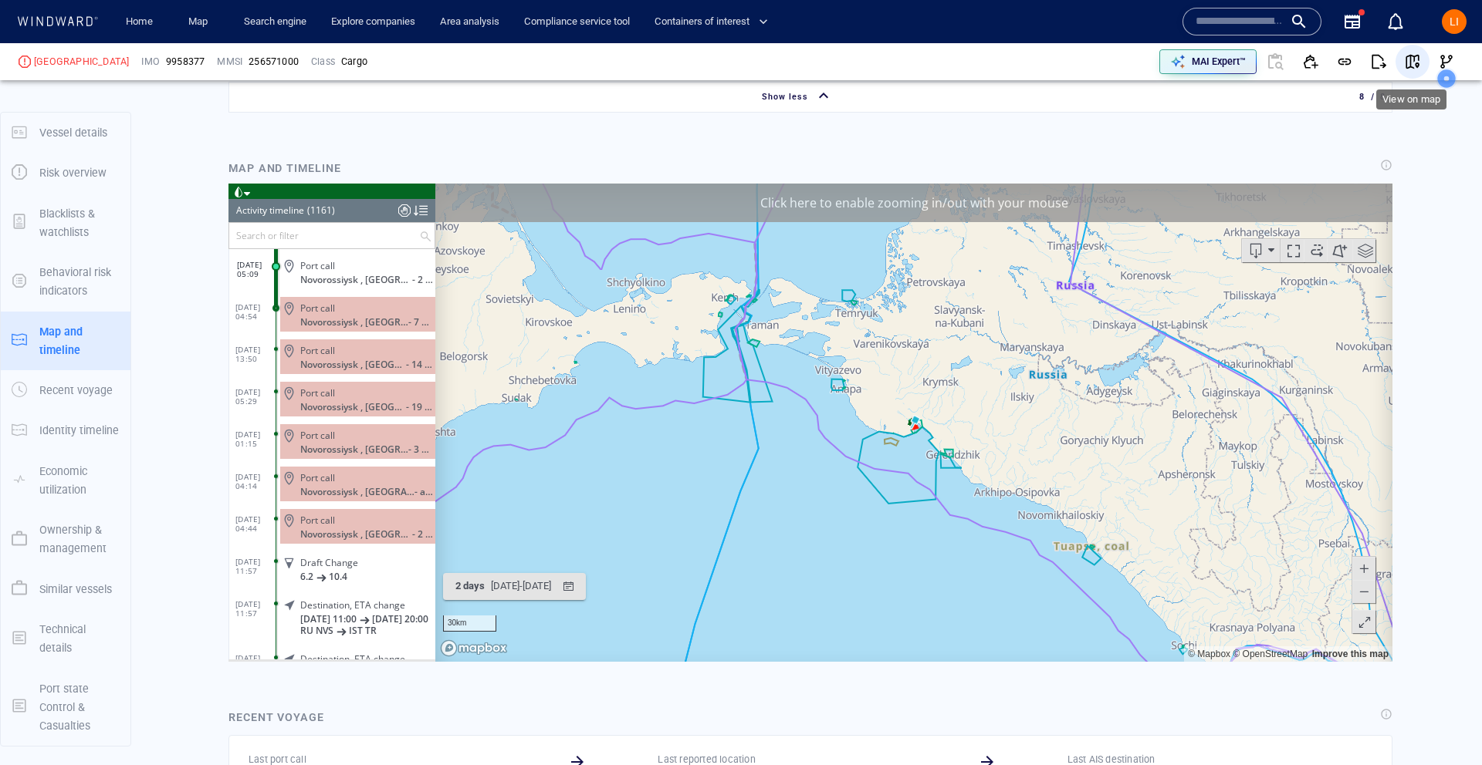
click at [1408, 60] on span "button" at bounding box center [1411, 61] width 15 height 15
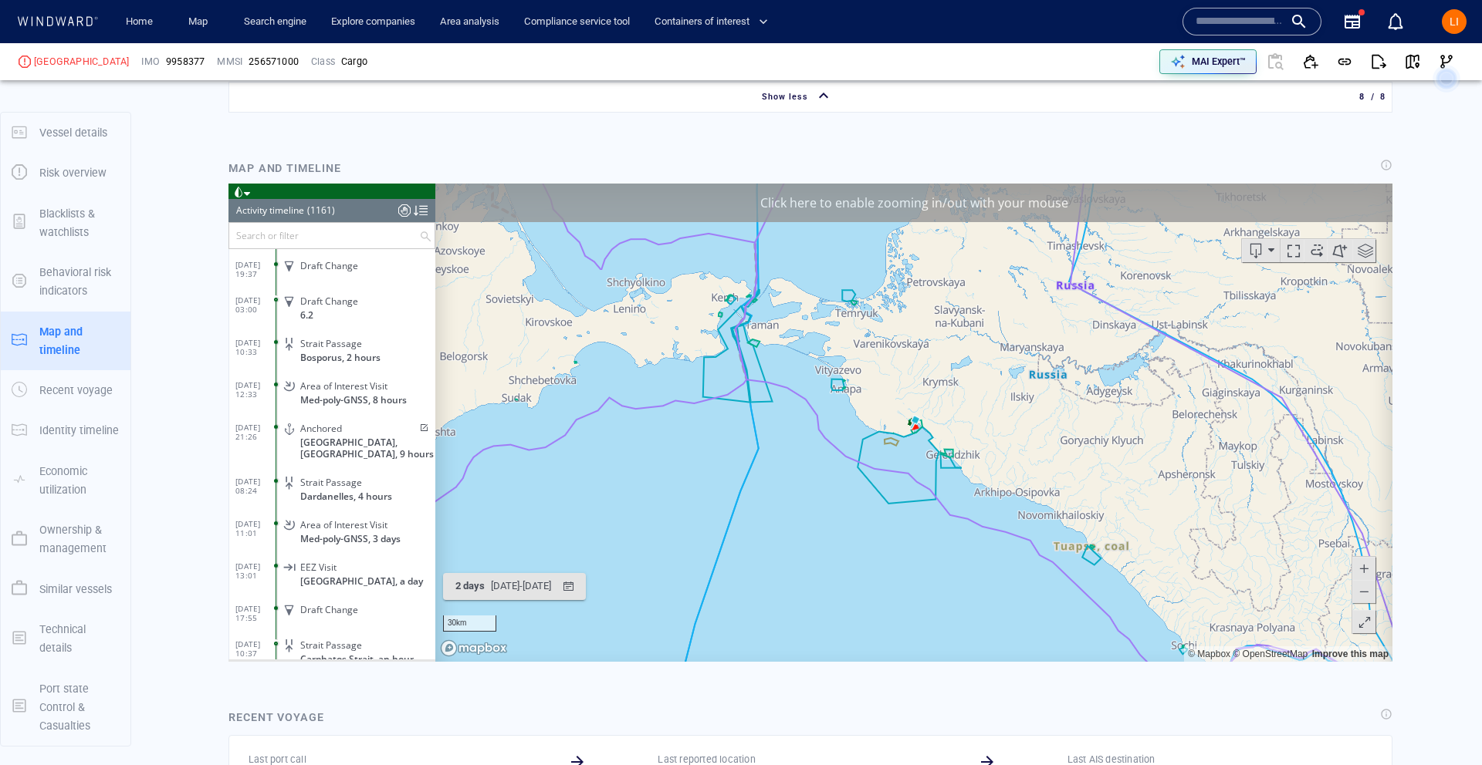
scroll to position [45878, 0]
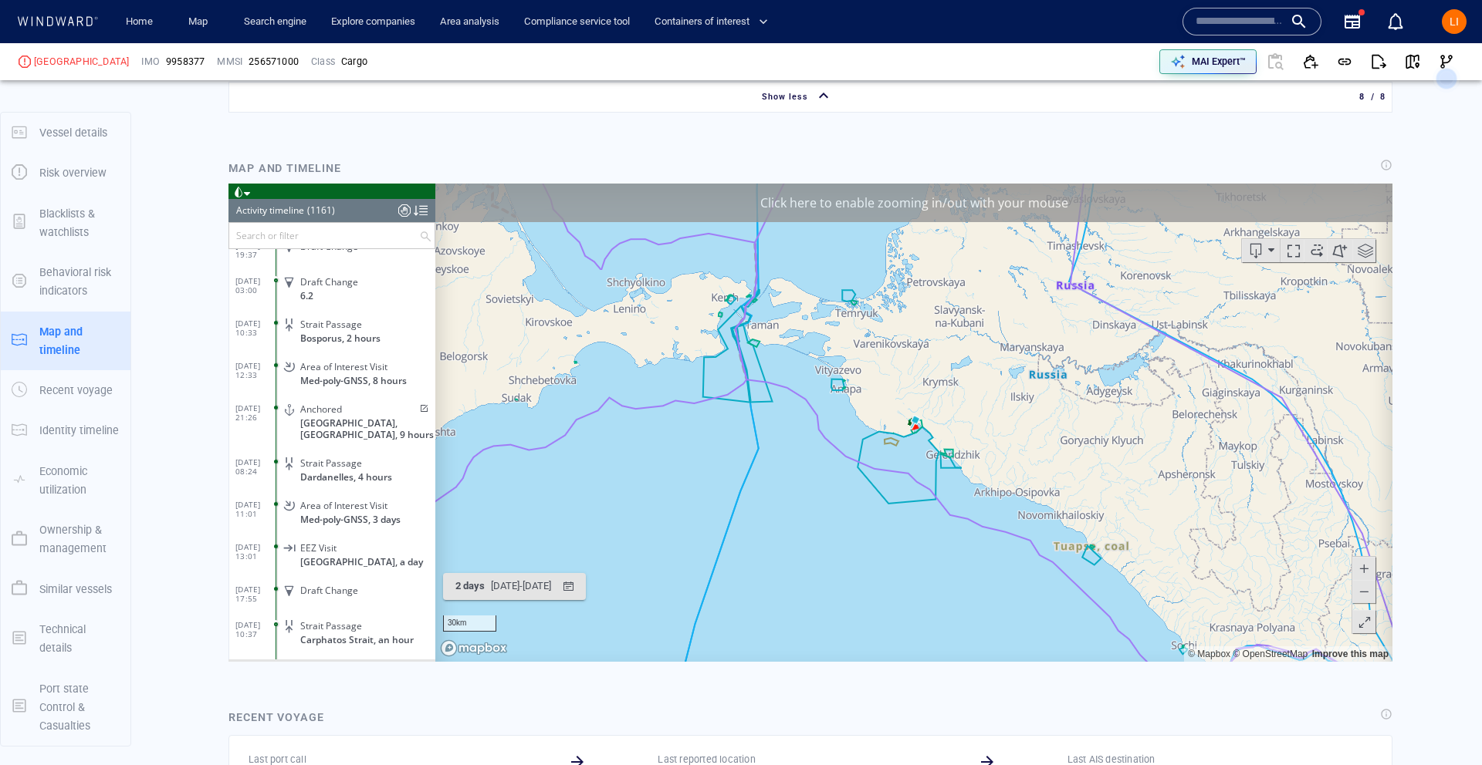
click at [416, 404] on span at bounding box center [422, 408] width 13 height 9
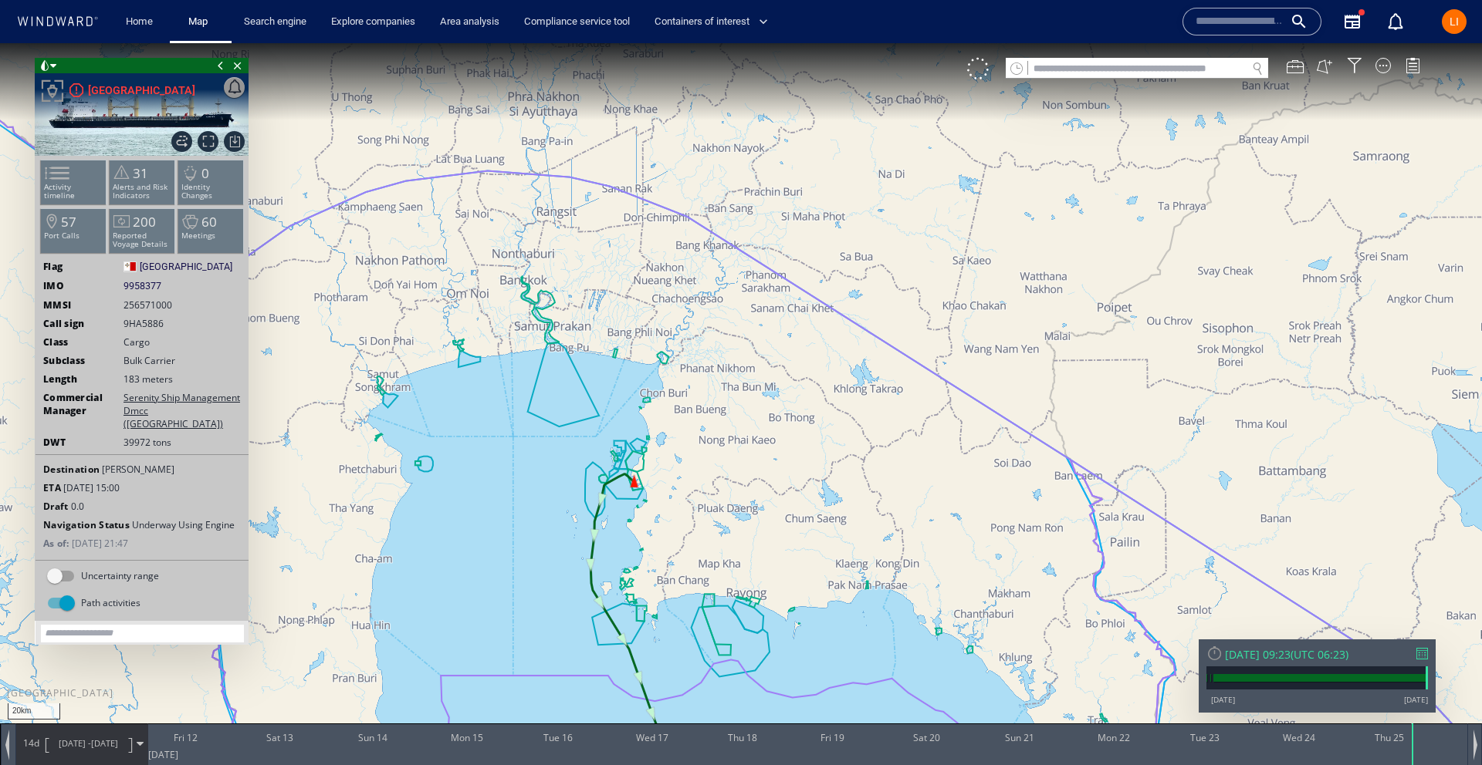
drag, startPoint x: 635, startPoint y: 378, endPoint x: 840, endPoint y: 406, distance: 206.4
click at [853, 261] on canvas "Map" at bounding box center [741, 396] width 1482 height 707
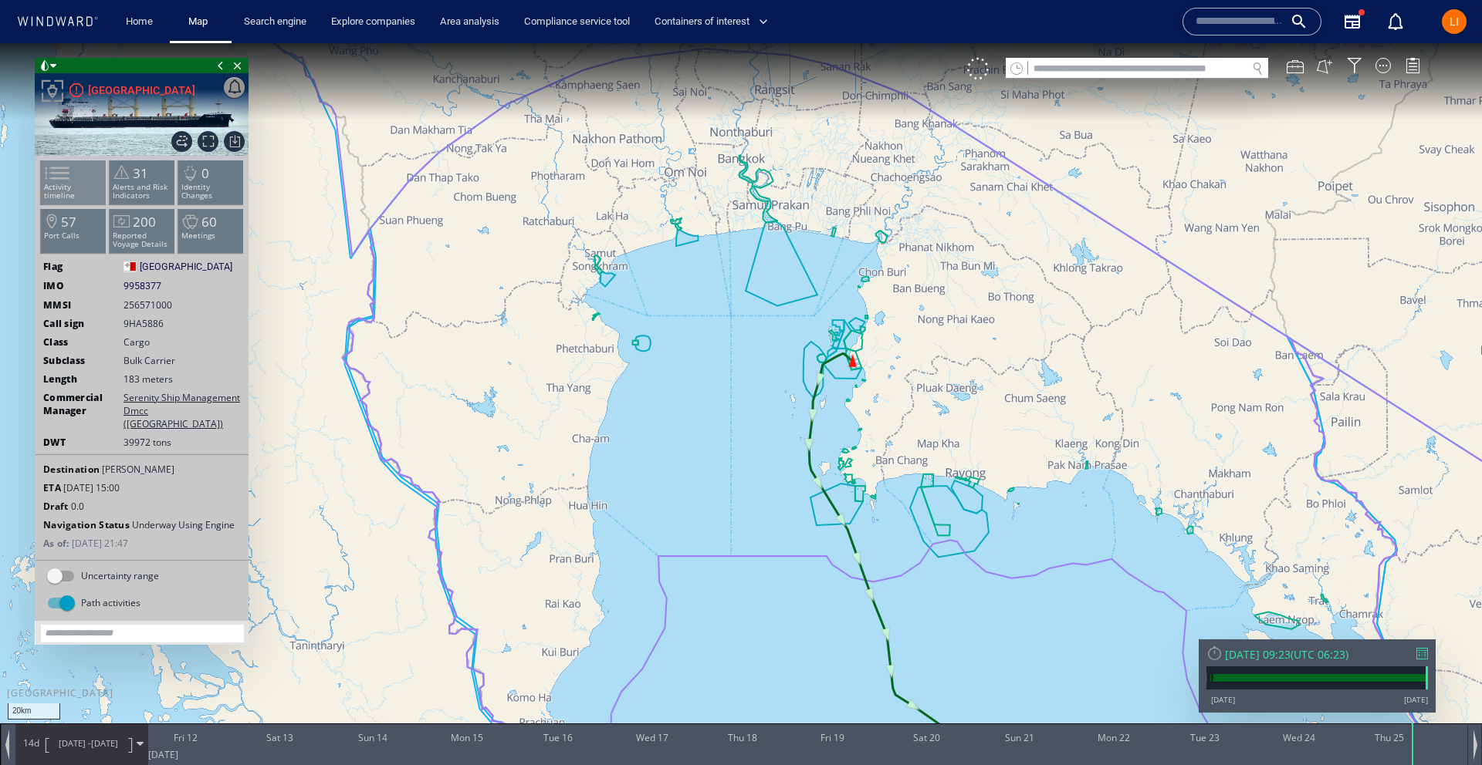
click at [75, 194] on li "Activity timeline" at bounding box center [74, 182] width 66 height 45
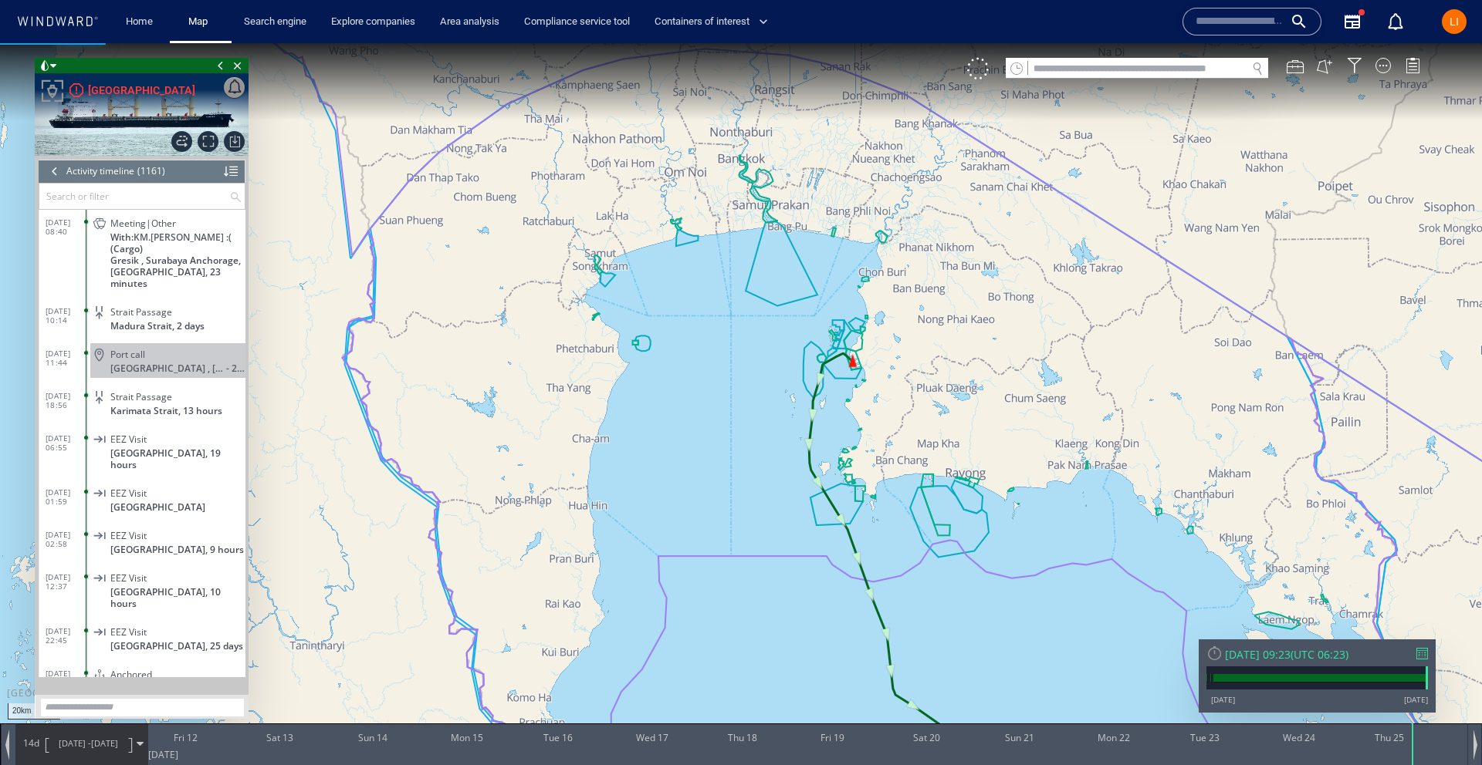
scroll to position [48608, 0]
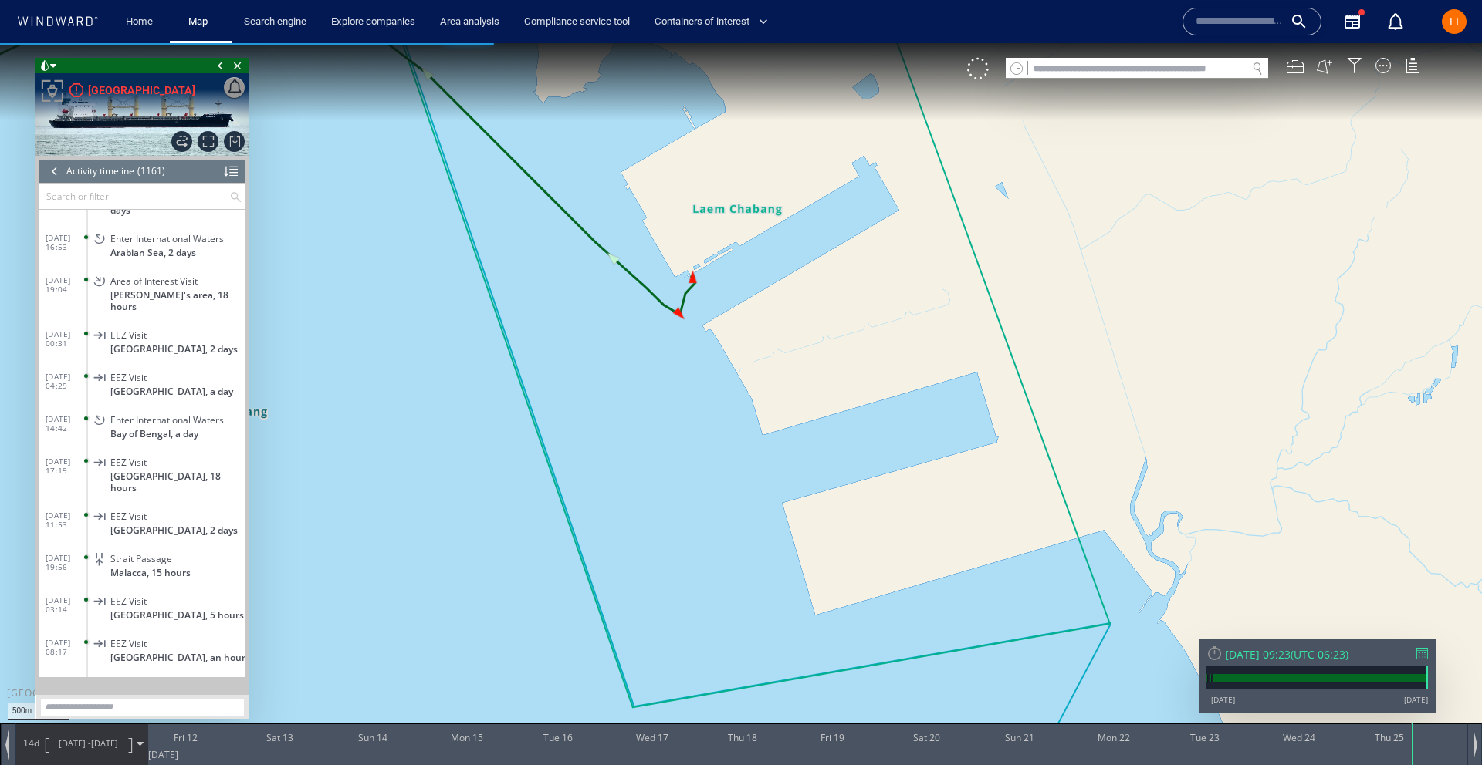
scroll to position [47221, 0]
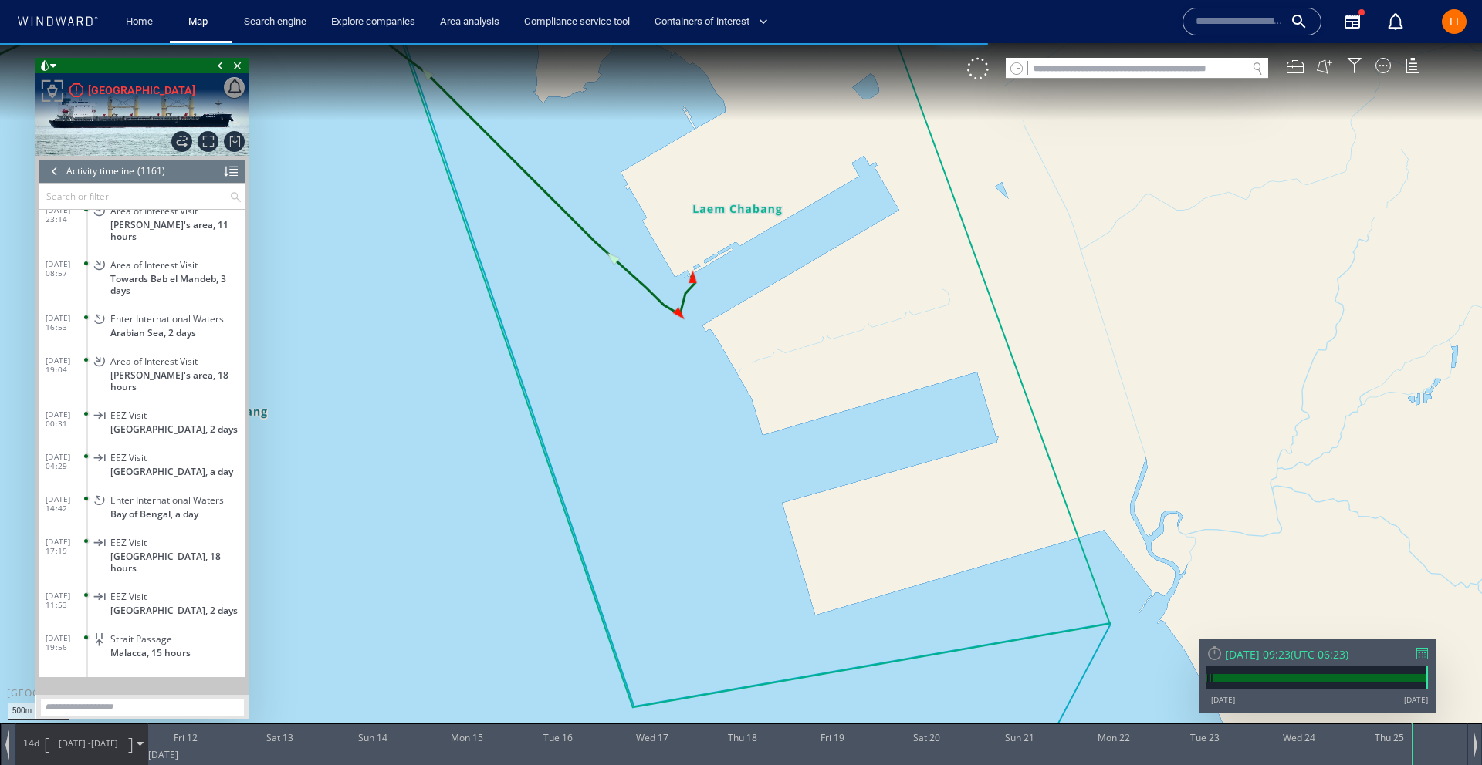
click at [73, 200] on input "text" at bounding box center [134, 196] width 190 height 25
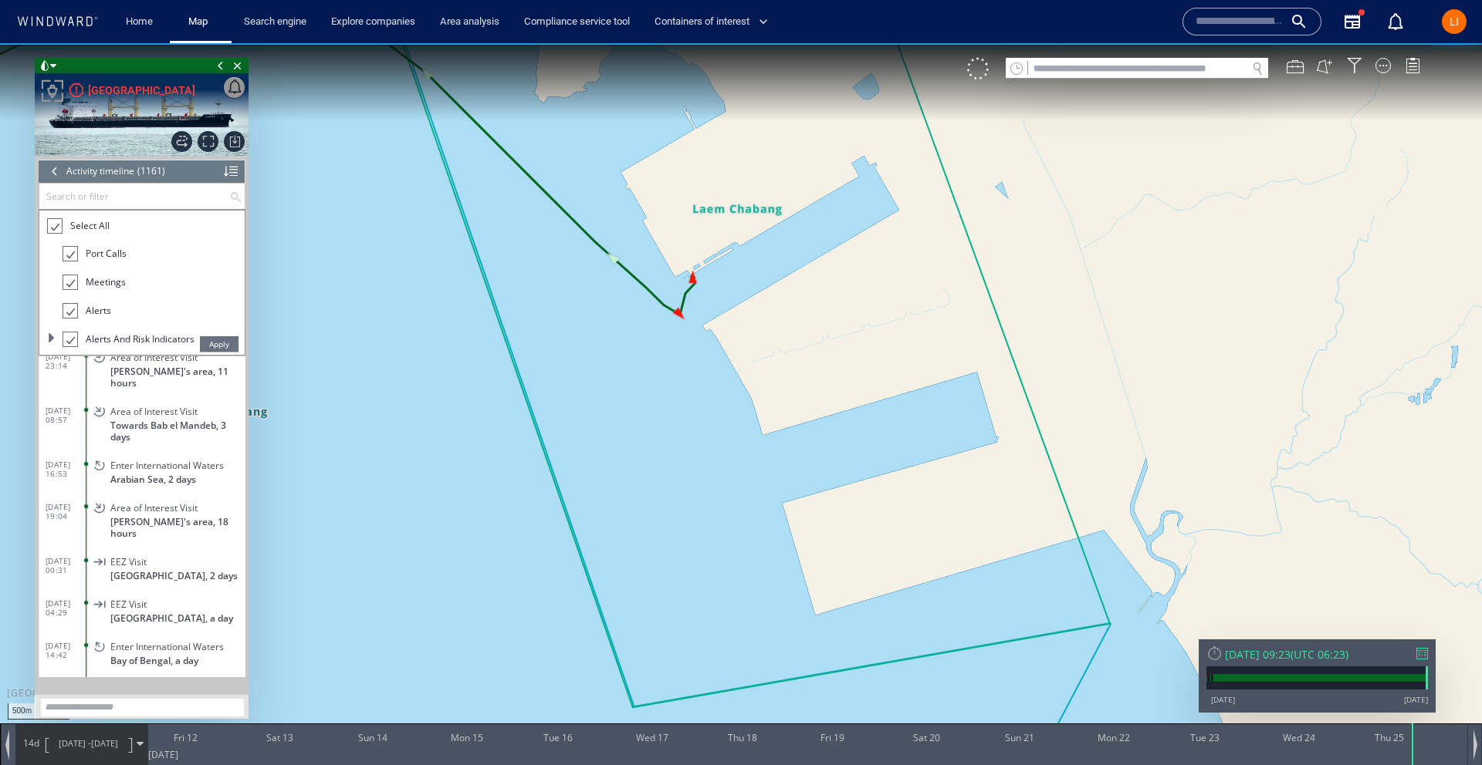
drag, startPoint x: 58, startPoint y: 223, endPoint x: 65, endPoint y: 246, distance: 24.2
click at [58, 224] on div at bounding box center [53, 227] width 15 height 18
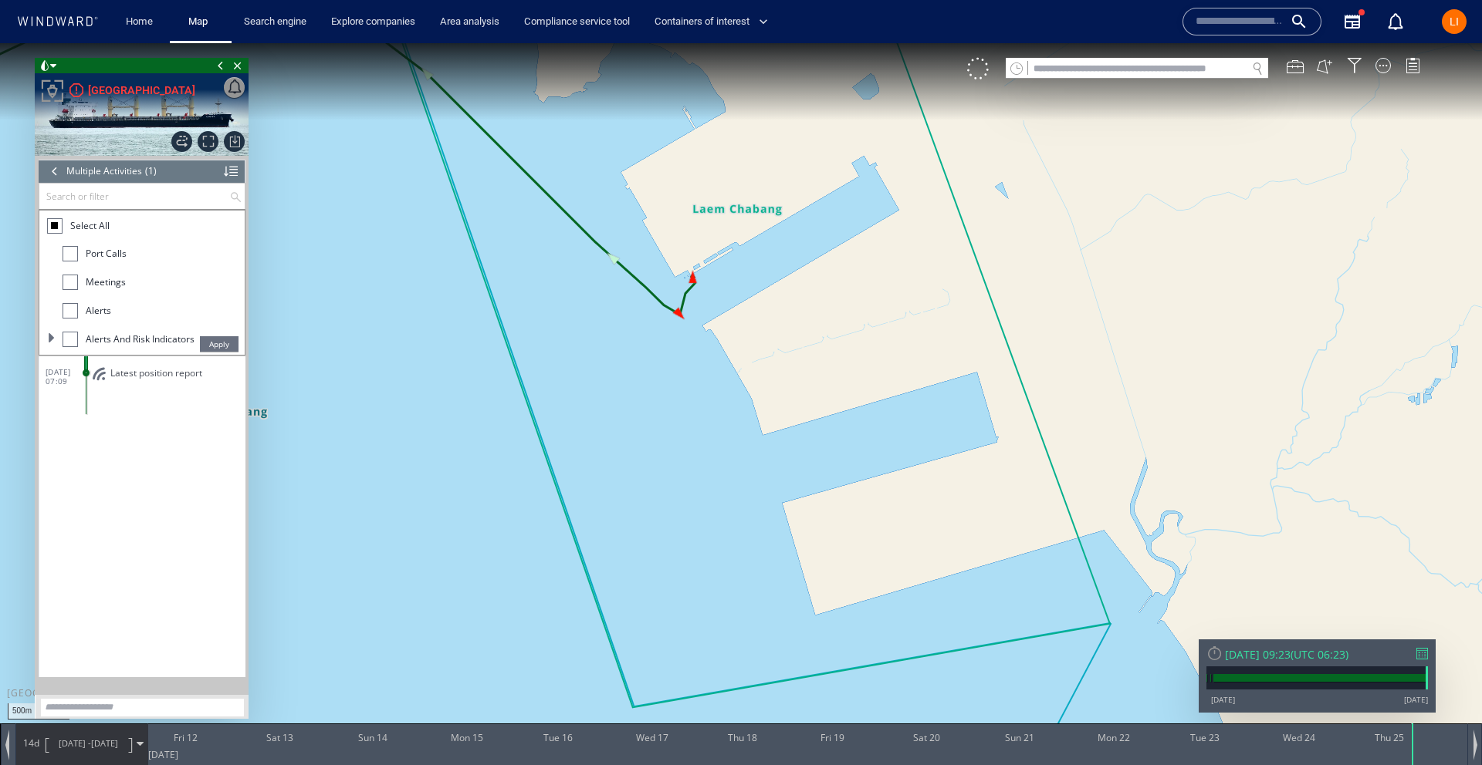
click at [67, 255] on div at bounding box center [70, 253] width 15 height 15
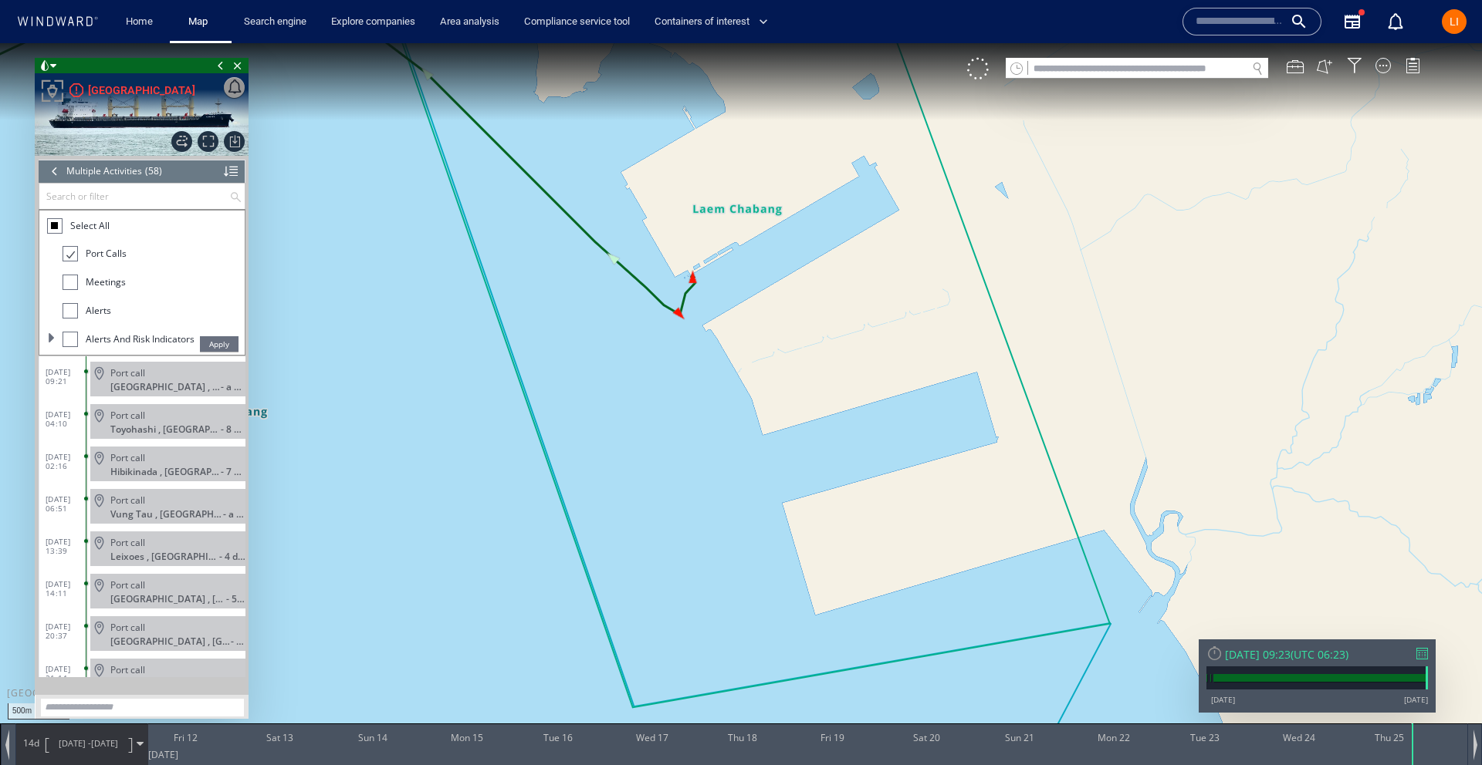
click at [209, 346] on span "Apply" at bounding box center [219, 343] width 39 height 15
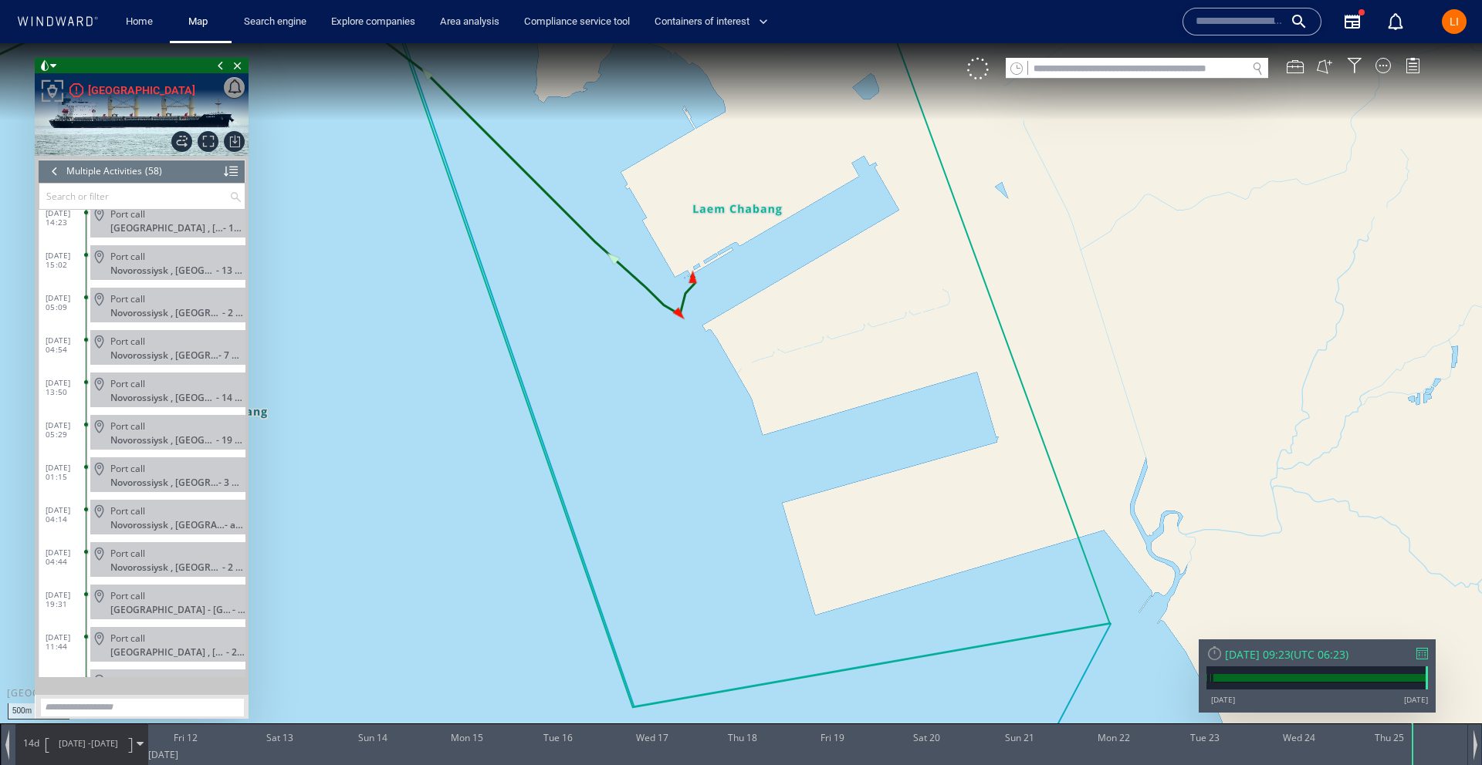
scroll to position [2009, 0]
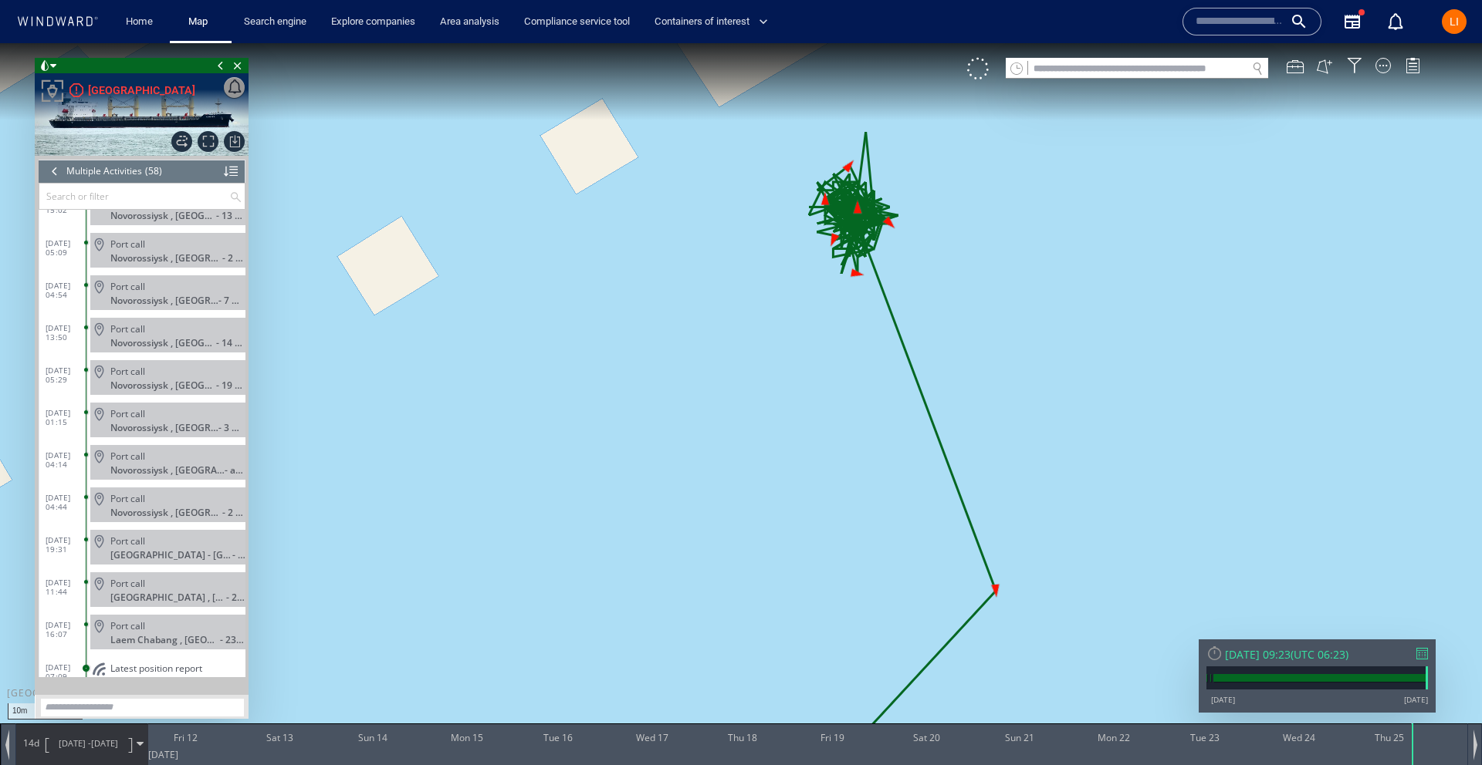
scroll to position [1979, 0]
click at [142, 495] on span "Port call" at bounding box center [127, 497] width 35 height 12
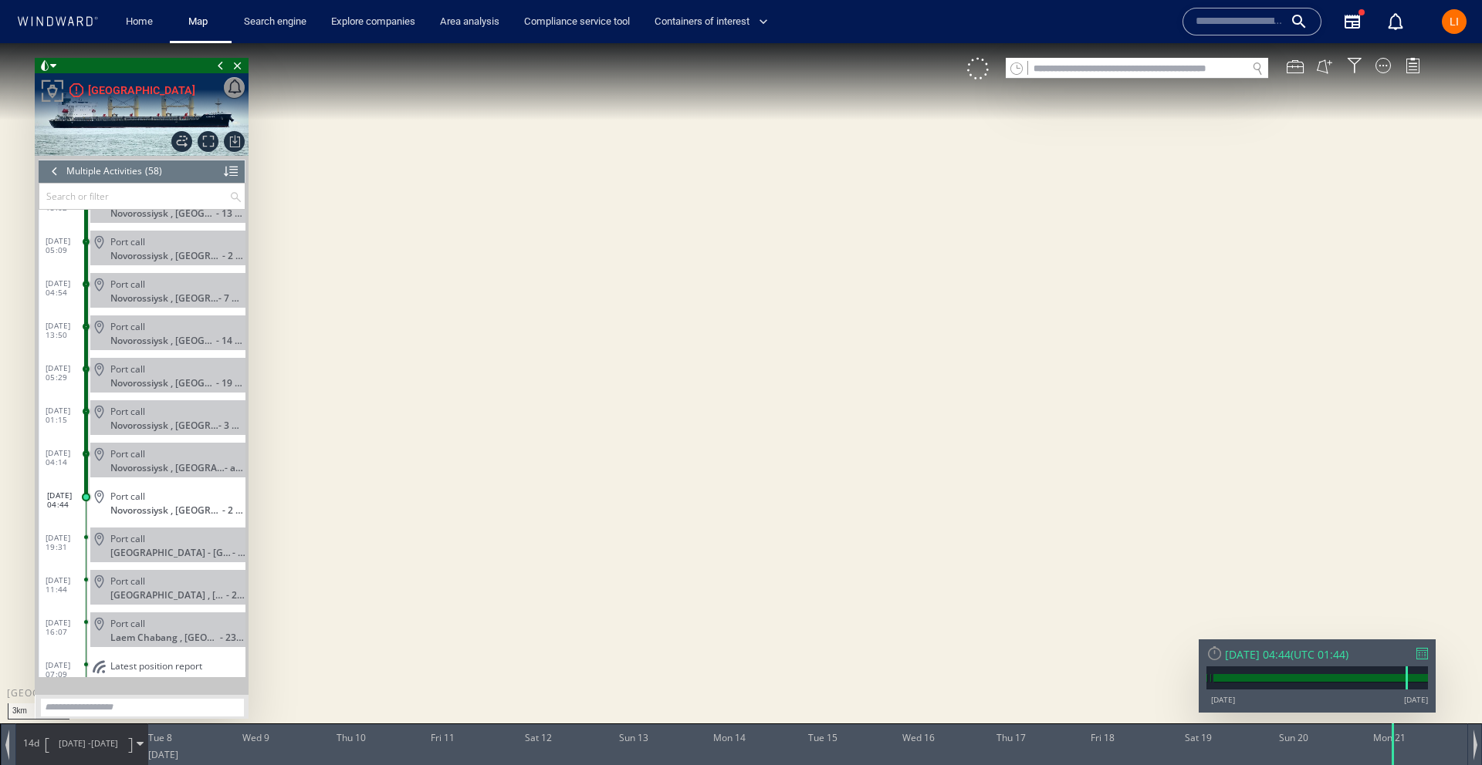
click at [654, 454] on canvas "Map" at bounding box center [741, 396] width 1482 height 707
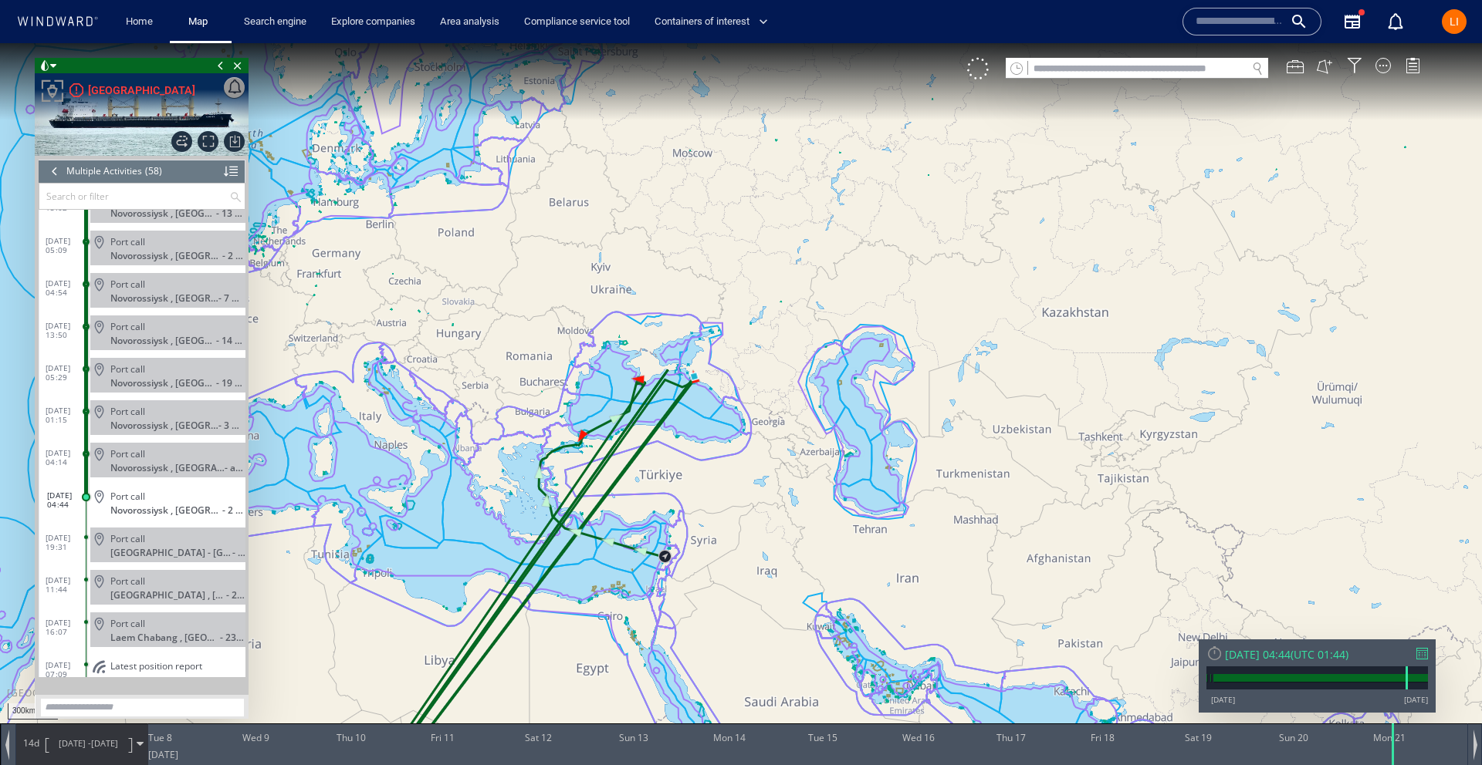
drag, startPoint x: 803, startPoint y: 363, endPoint x: 556, endPoint y: 661, distance: 387.4
click at [555, 686] on canvas "Map" at bounding box center [741, 396] width 1482 height 707
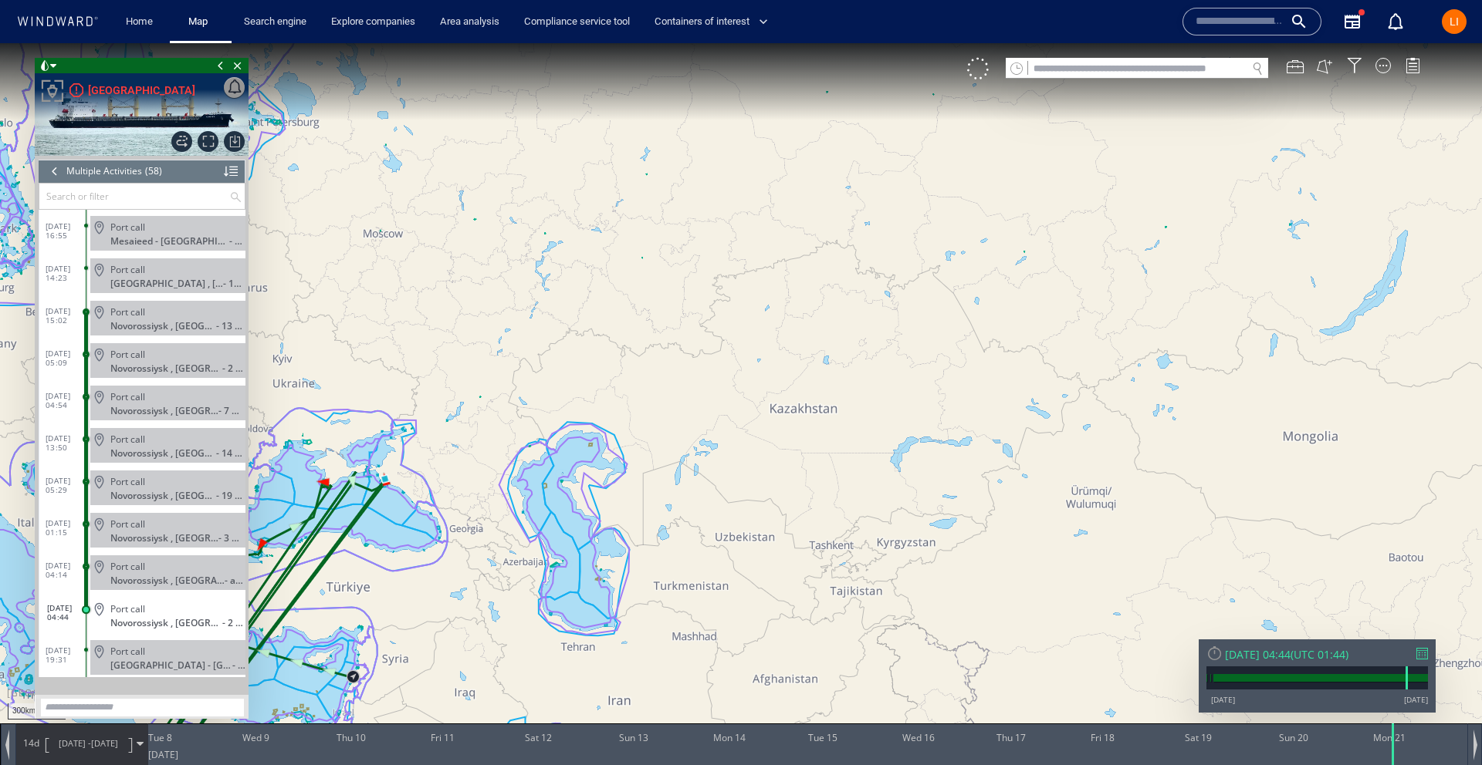
scroll to position [1844, 0]
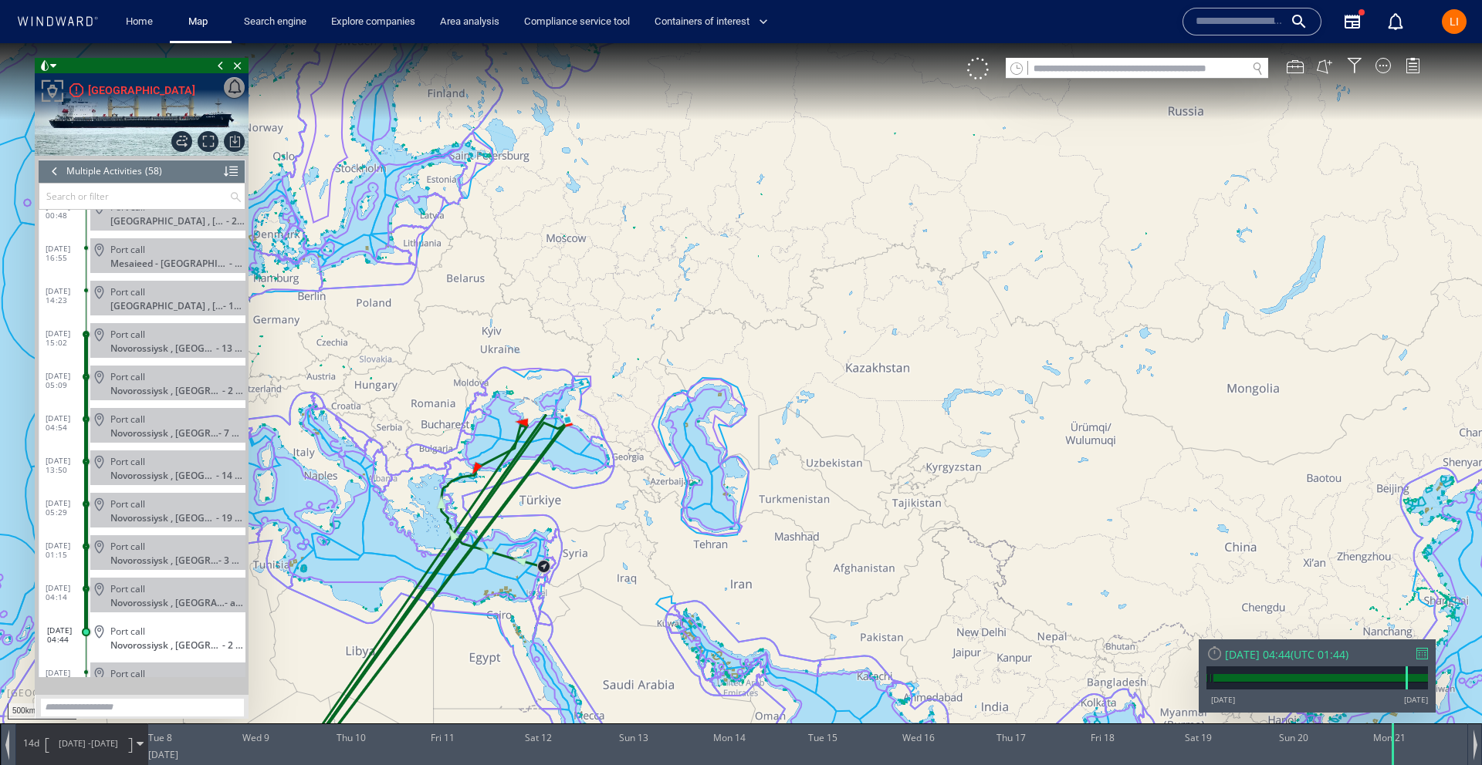
drag, startPoint x: 394, startPoint y: 546, endPoint x: 552, endPoint y: 468, distance: 175.7
click at [559, 461] on canvas "Map" at bounding box center [741, 396] width 1482 height 707
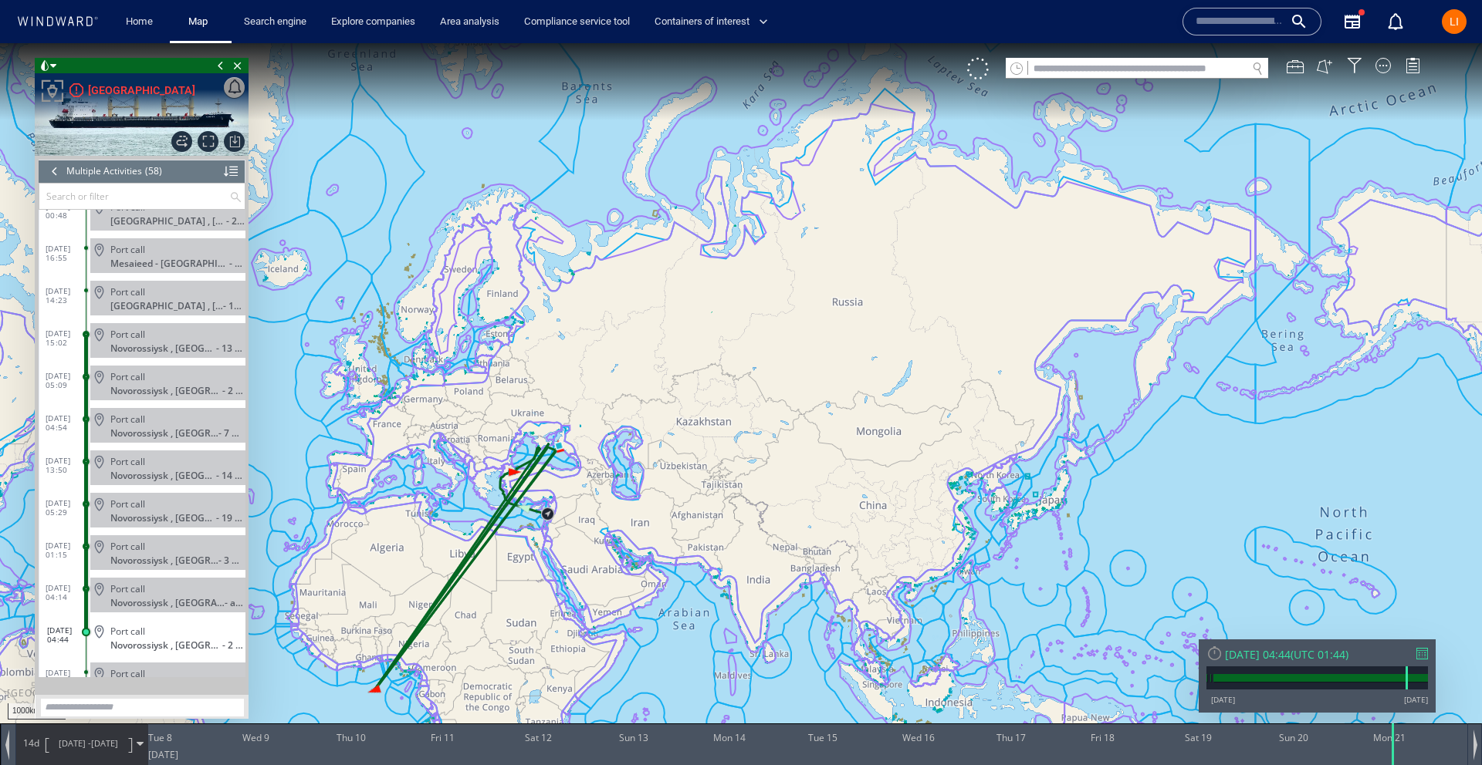
drag, startPoint x: 552, startPoint y: 450, endPoint x: 539, endPoint y: 390, distance: 60.7
click at [539, 390] on canvas "Map" at bounding box center [741, 396] width 1482 height 707
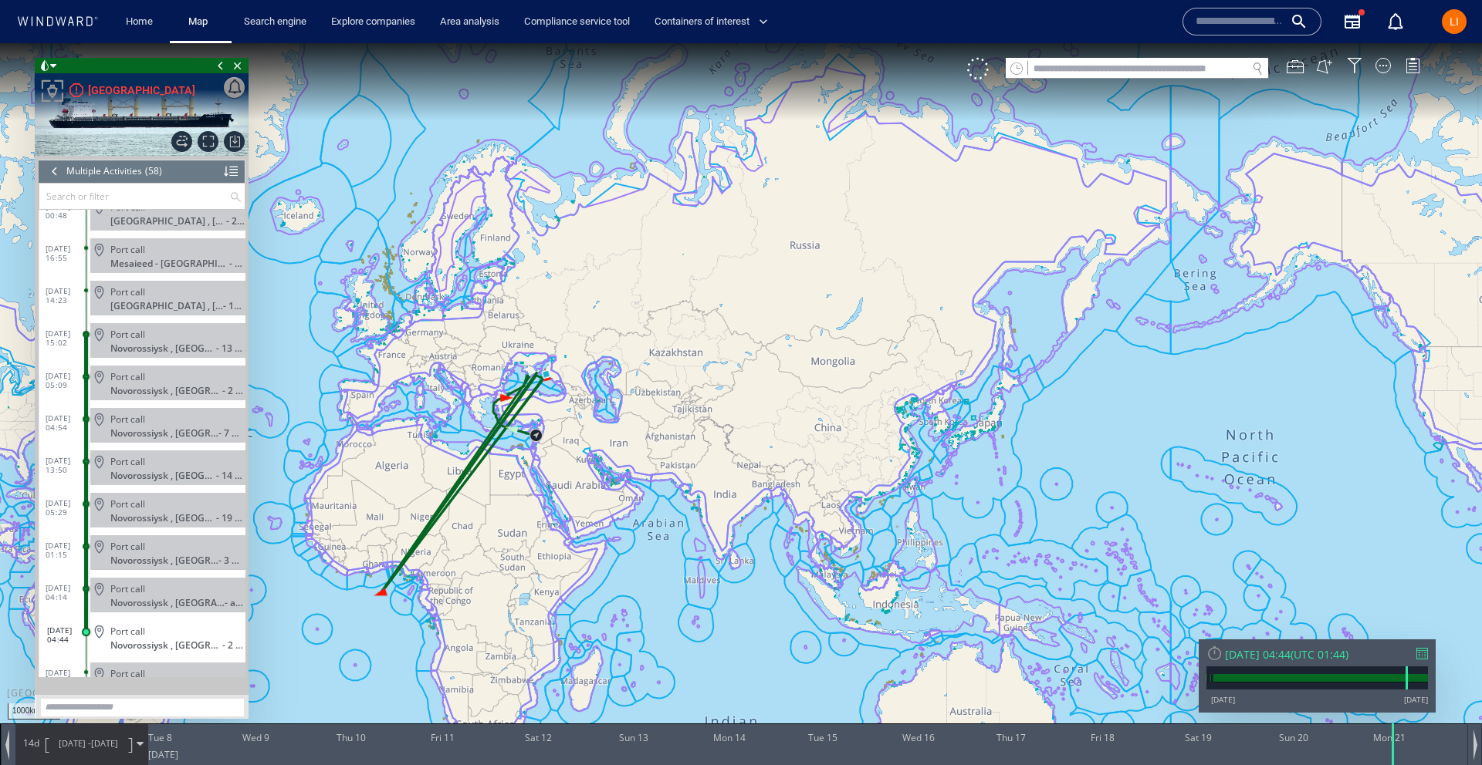
scroll to position [1844, 0]
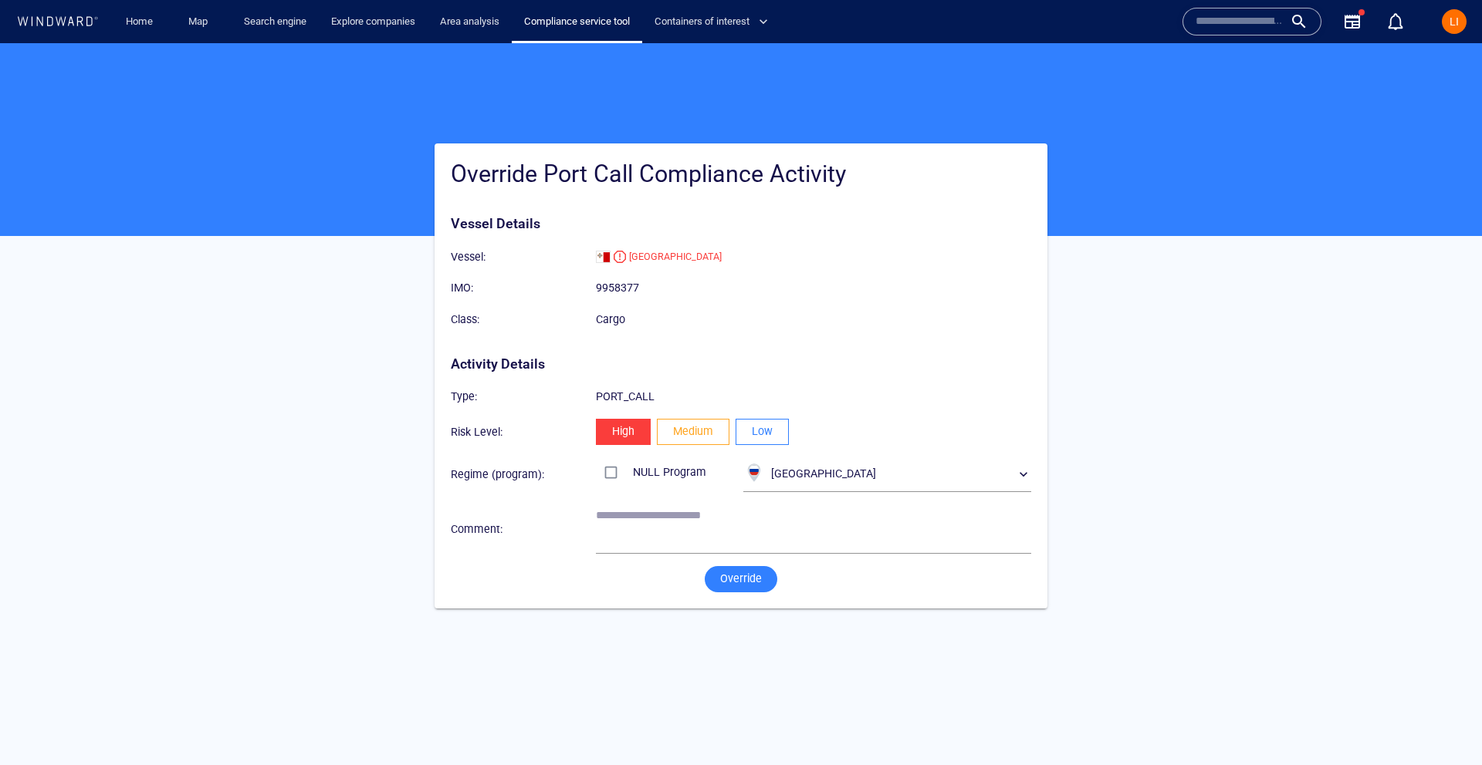
click at [779, 438] on button "Low" at bounding box center [761, 432] width 53 height 26
click at [759, 583] on span "Override" at bounding box center [741, 578] width 42 height 19
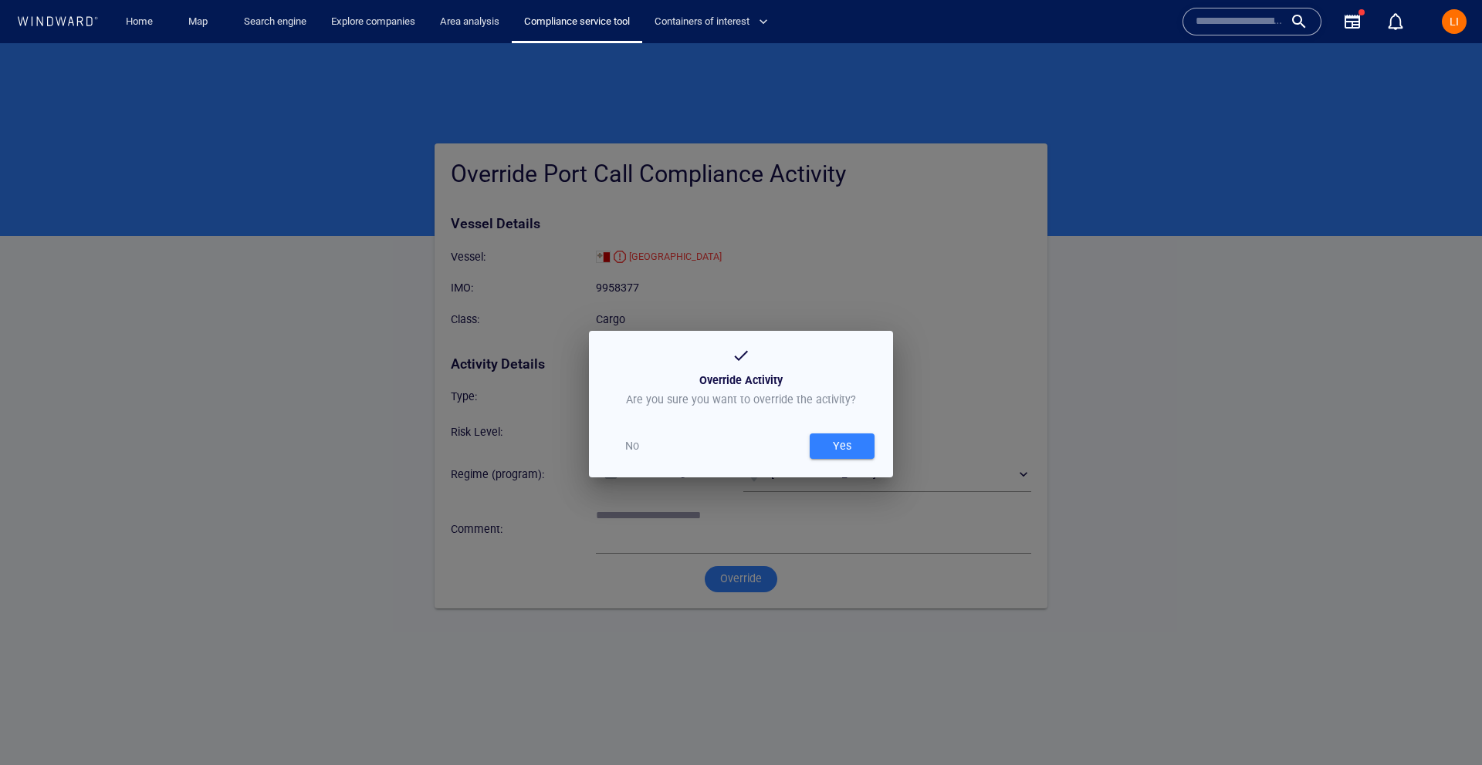
click at [845, 456] on div "Yes" at bounding box center [842, 446] width 25 height 25
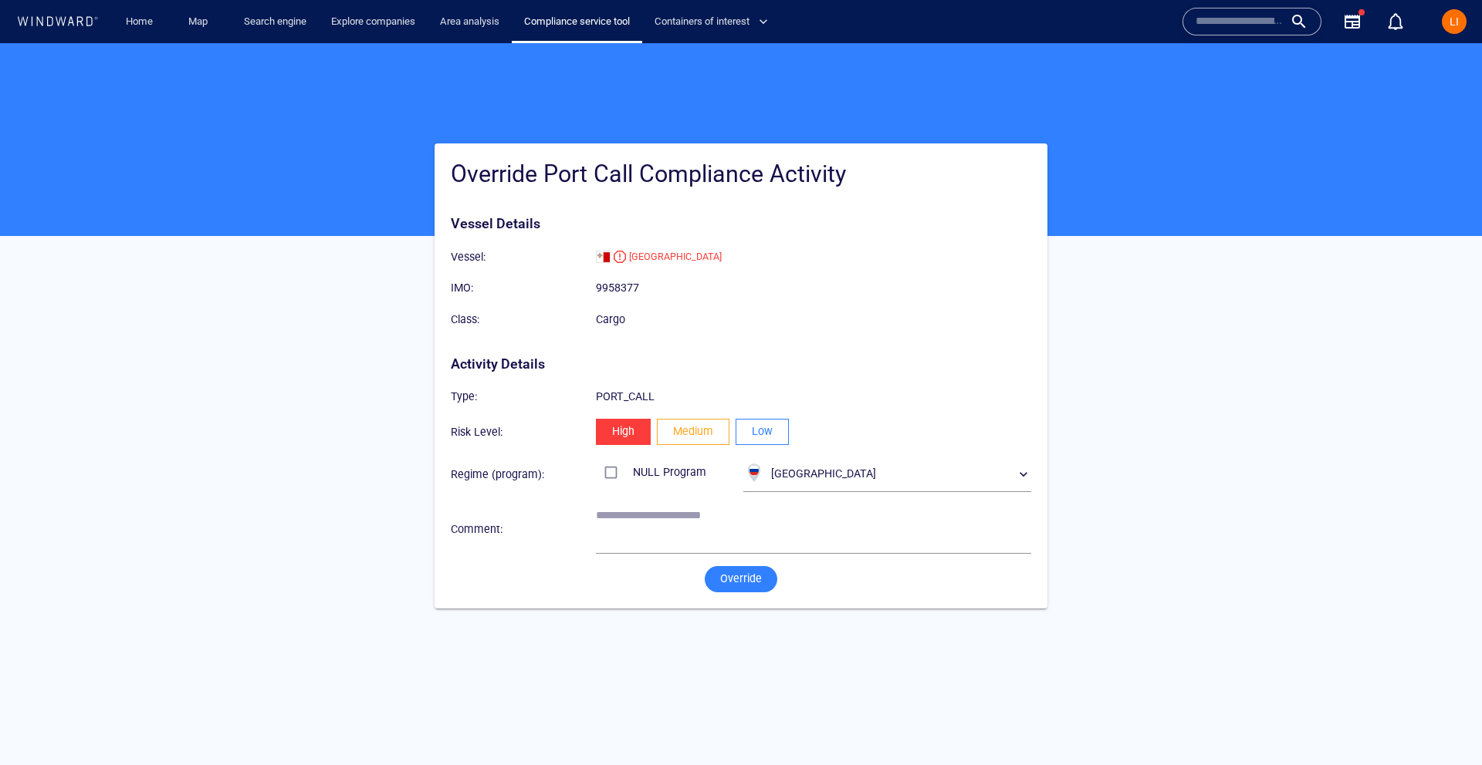
click at [745, 425] on button "Low" at bounding box center [761, 432] width 53 height 26
click at [726, 583] on span "Override" at bounding box center [741, 578] width 42 height 19
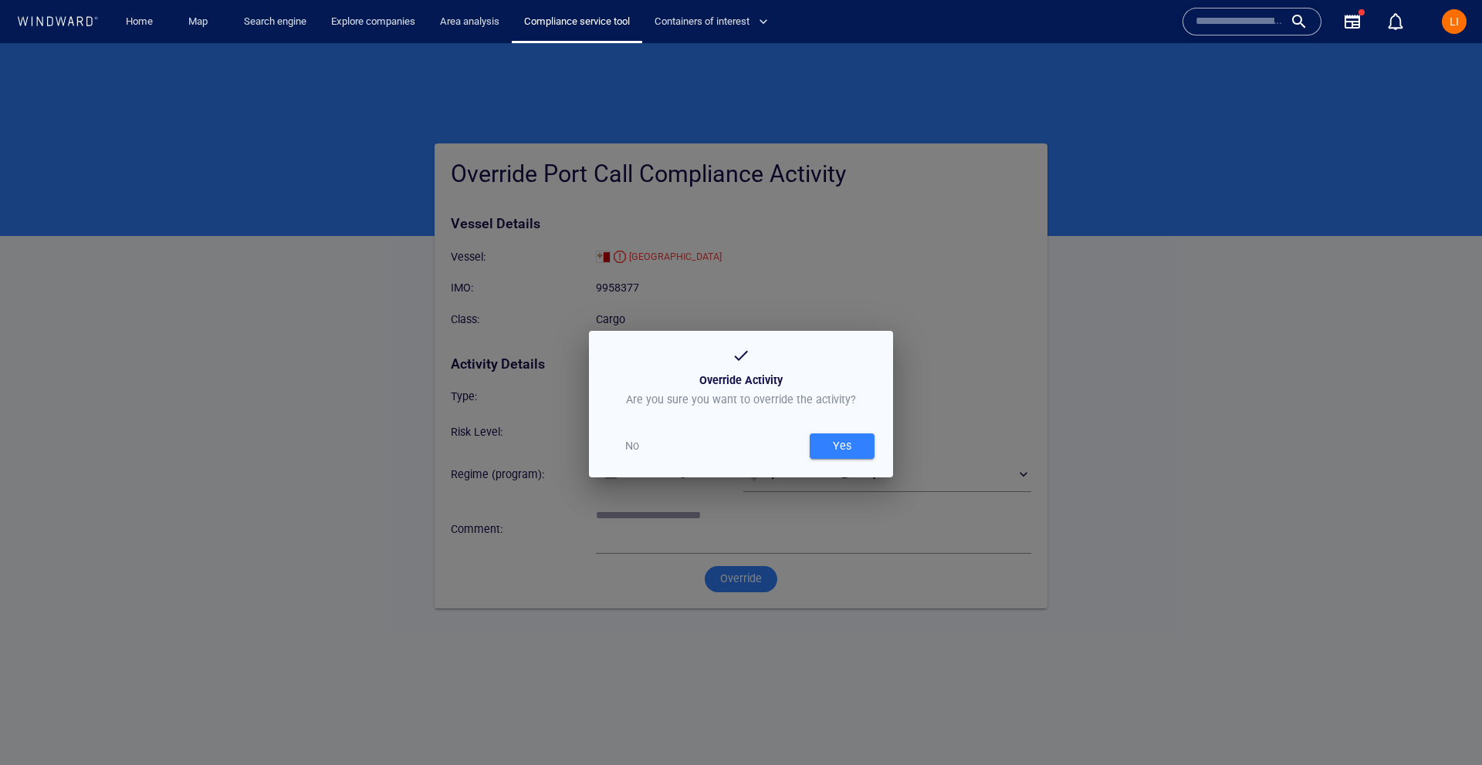
click at [835, 451] on div "Yes" at bounding box center [842, 446] width 25 height 25
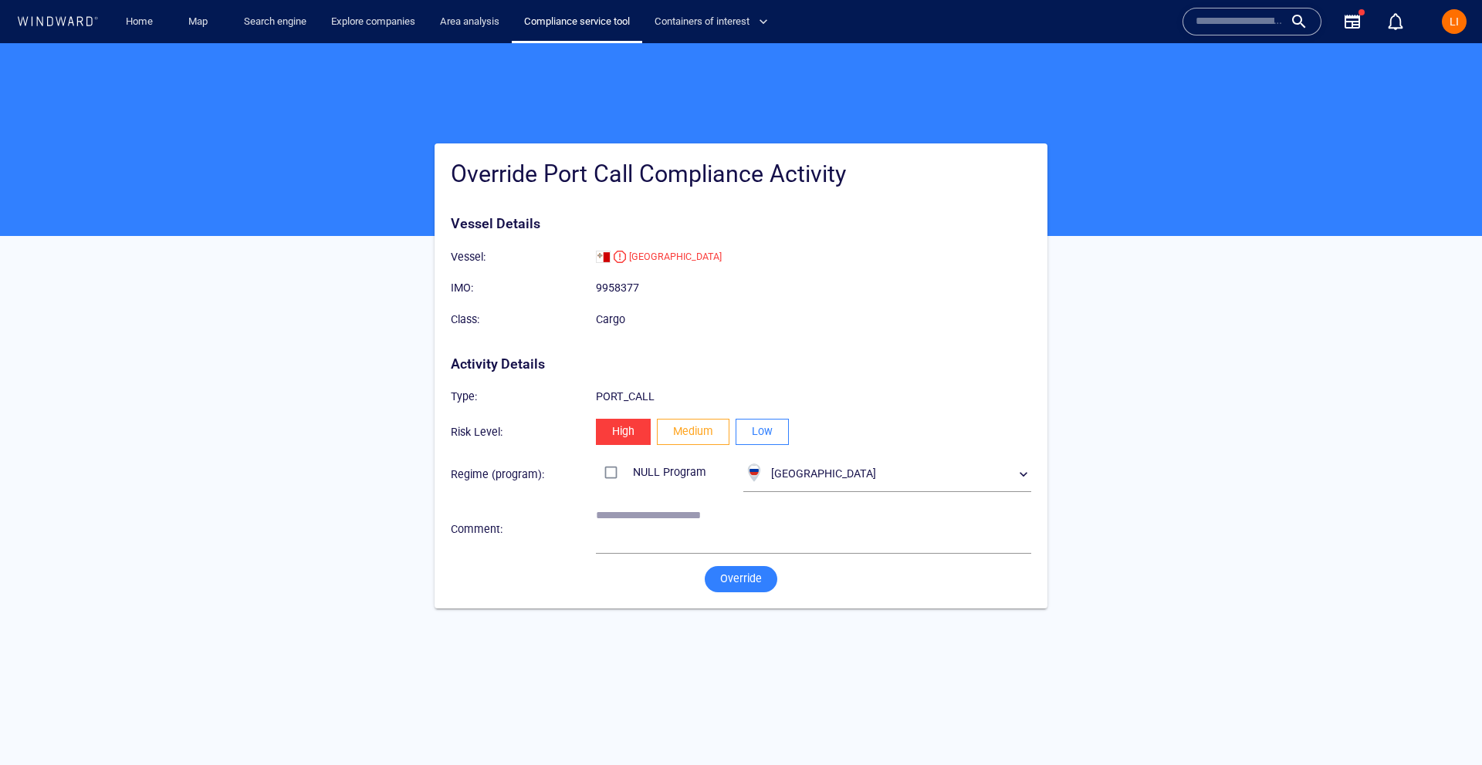
click at [763, 430] on span "Low" at bounding box center [762, 431] width 21 height 19
click at [753, 578] on span "Override" at bounding box center [741, 578] width 42 height 19
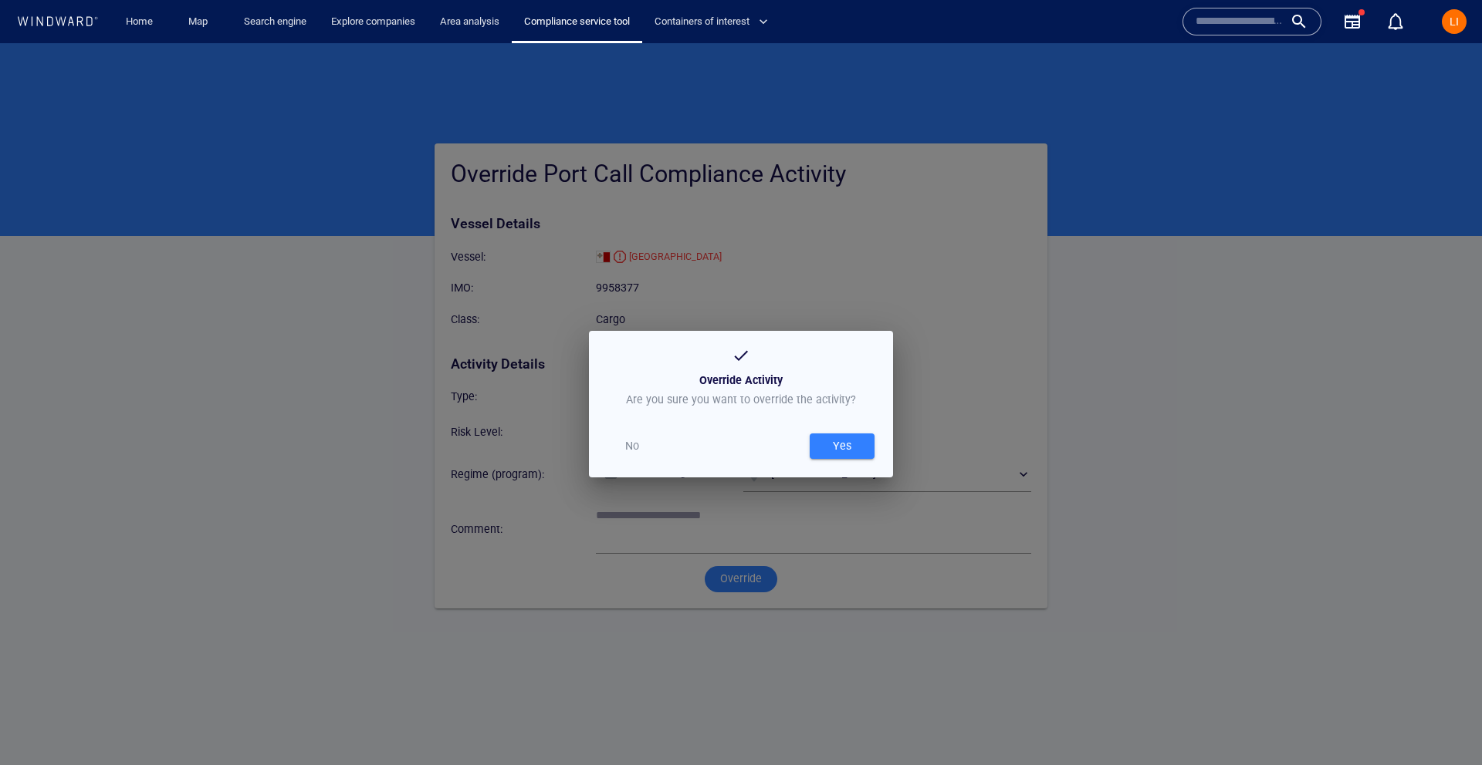
click at [827, 442] on span "Yes" at bounding box center [841, 446] width 49 height 19
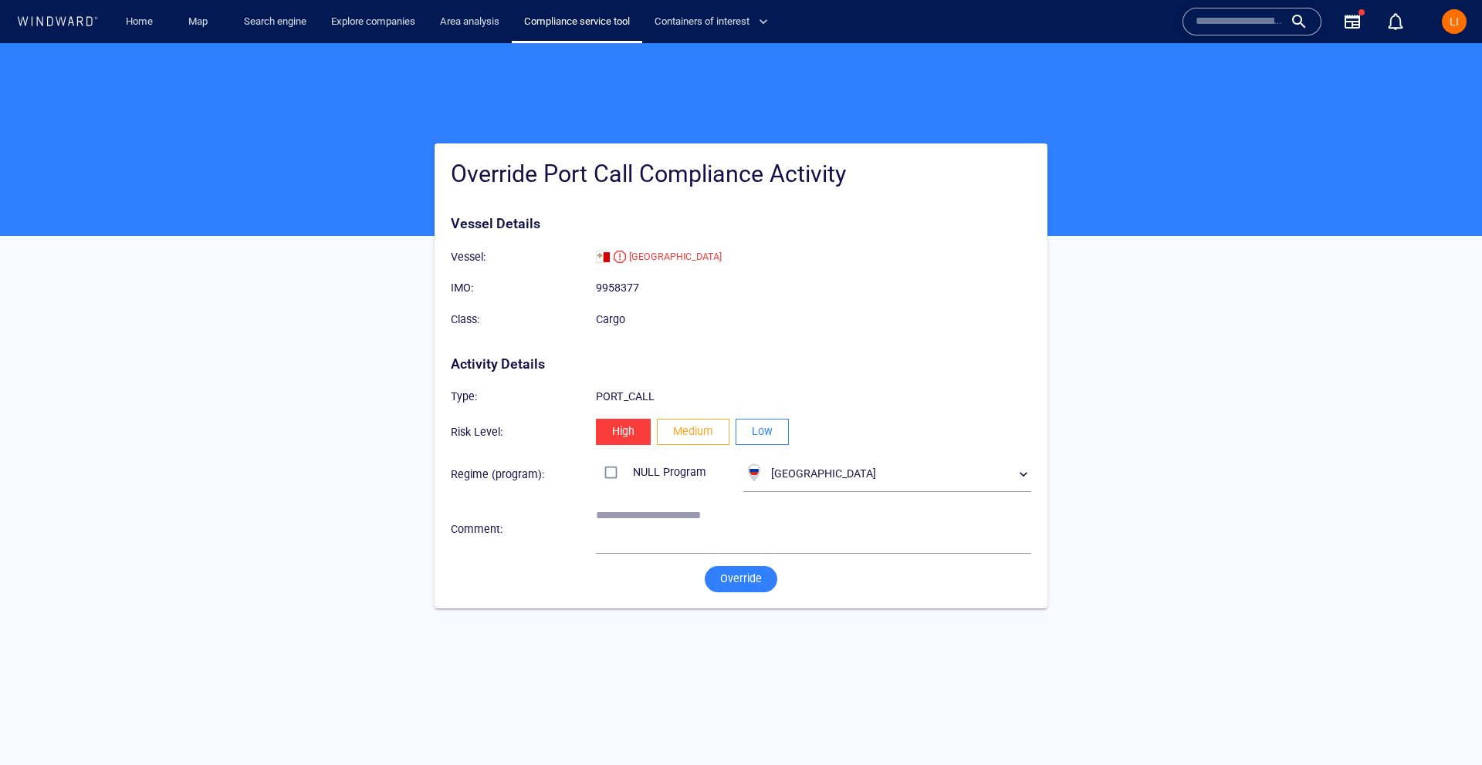
drag, startPoint x: 765, startPoint y: 441, endPoint x: 765, endPoint y: 450, distance: 9.3
click at [764, 441] on span "Low" at bounding box center [762, 431] width 21 height 19
click at [732, 577] on span "Override" at bounding box center [741, 578] width 42 height 19
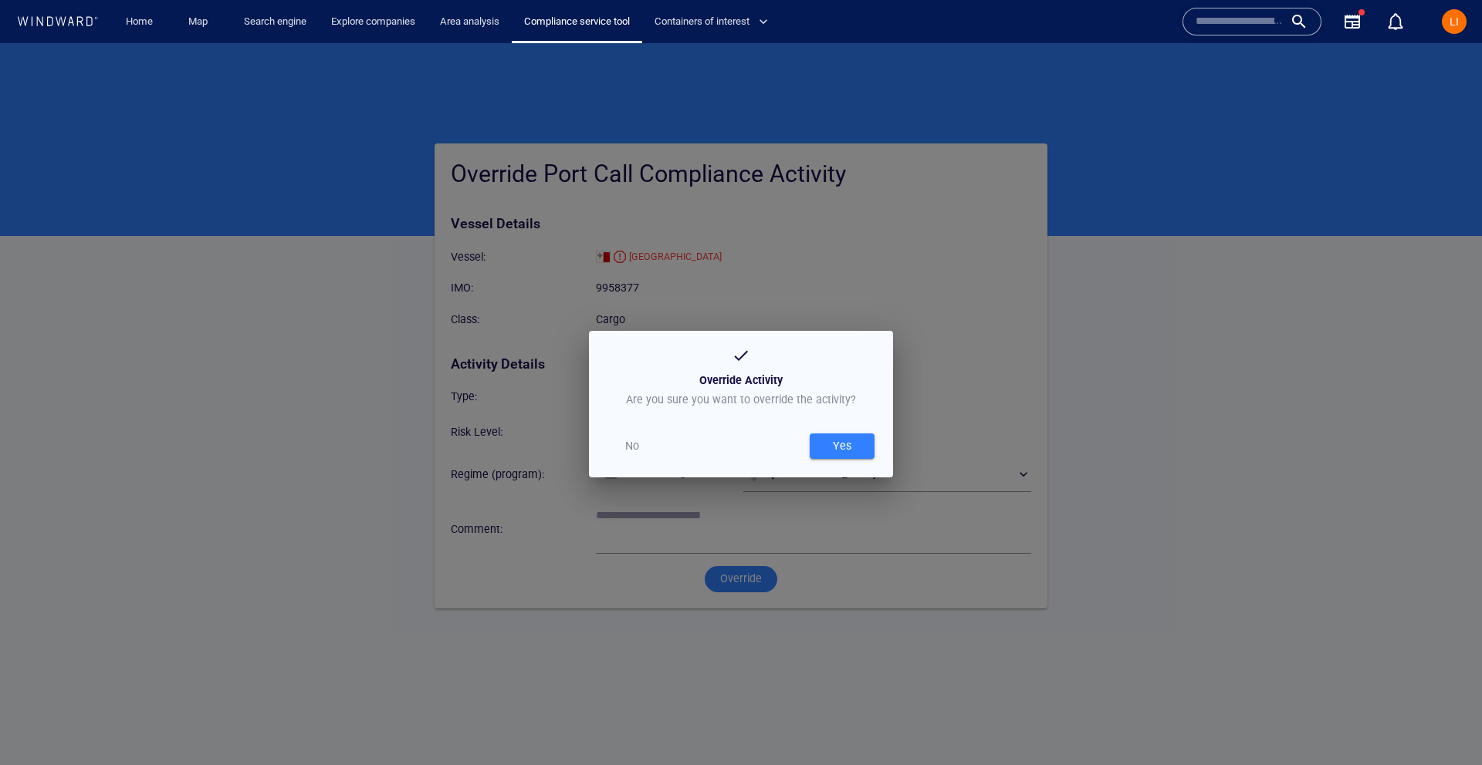
click at [837, 450] on div "Yes" at bounding box center [842, 446] width 25 height 25
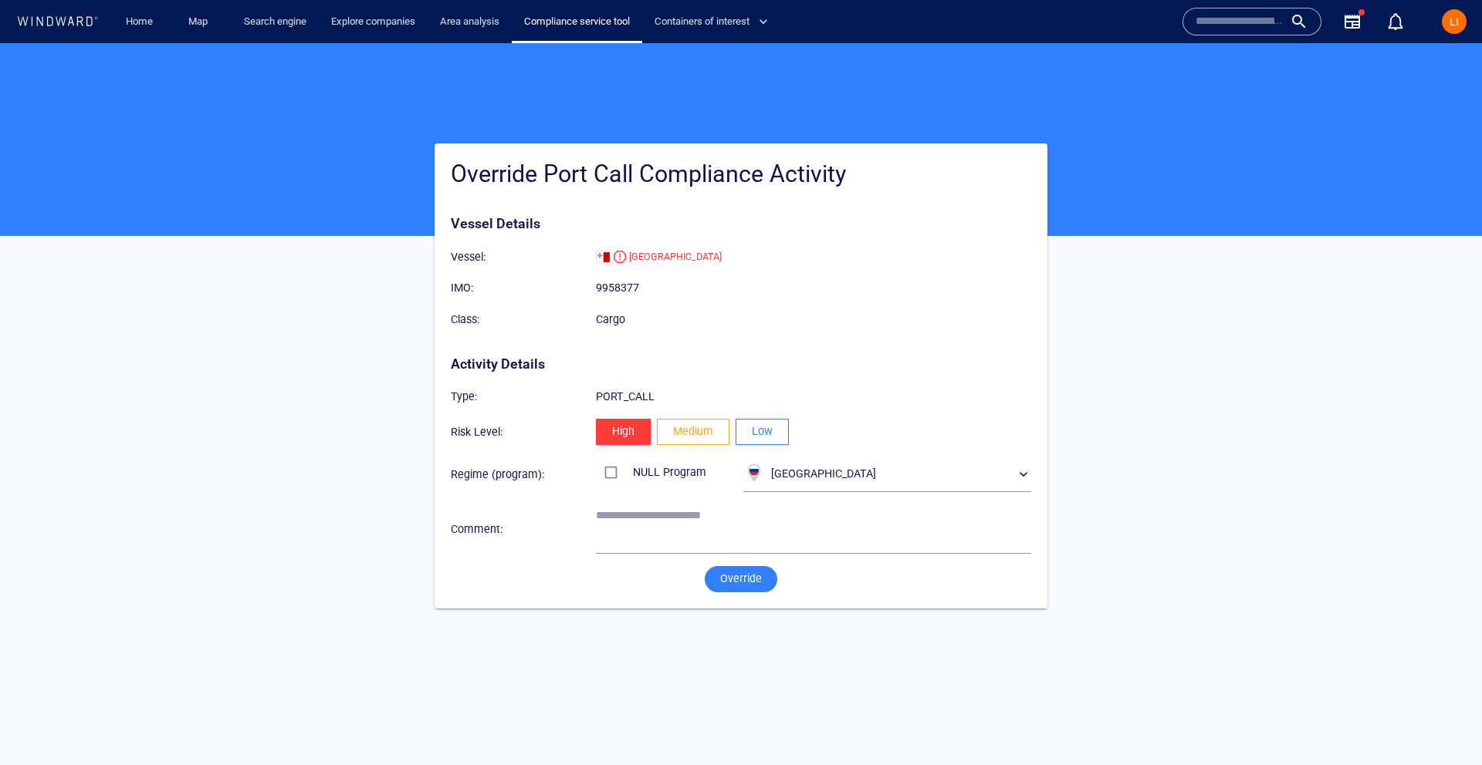
click at [769, 434] on span "Low" at bounding box center [762, 431] width 21 height 19
click at [748, 573] on span "Override" at bounding box center [741, 578] width 42 height 19
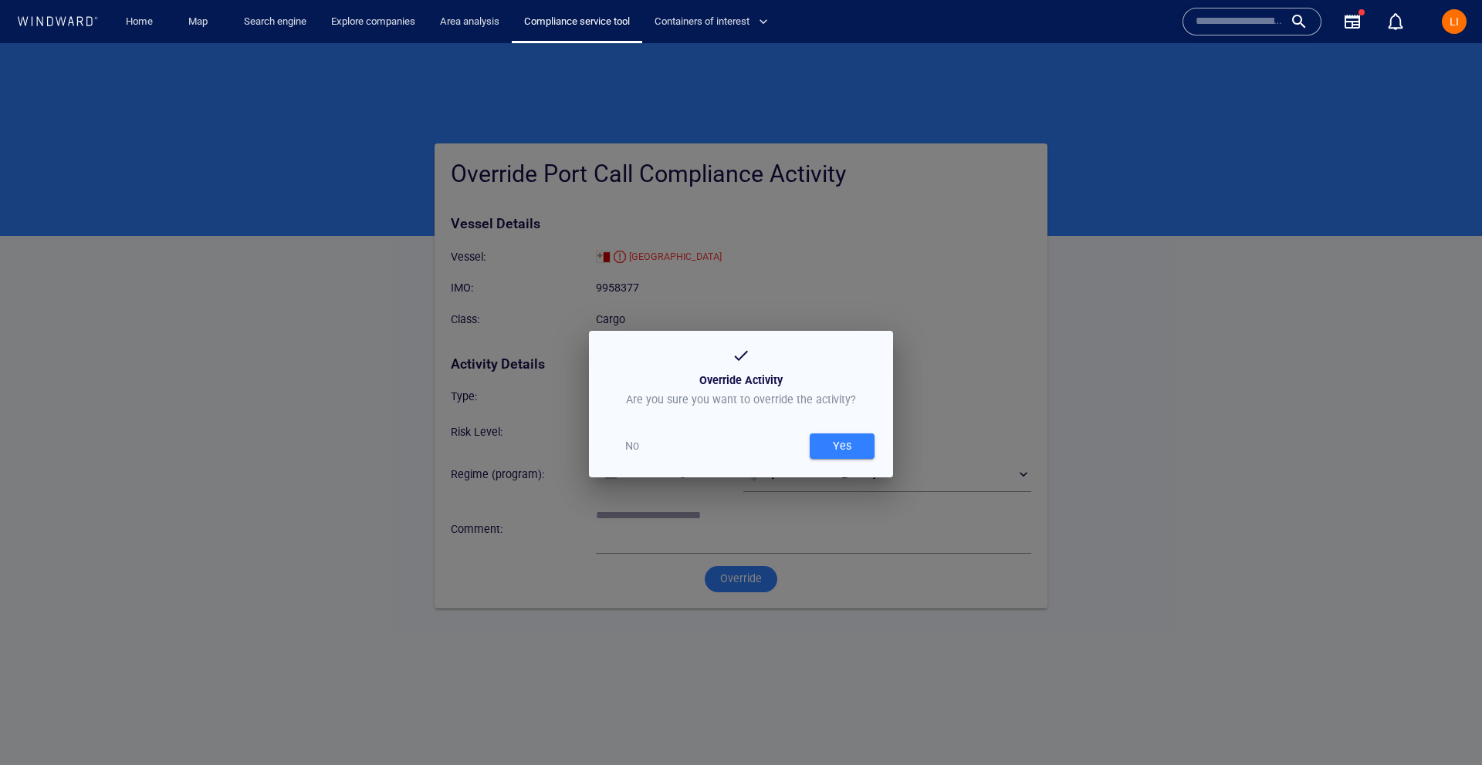
click at [855, 444] on span "Yes" at bounding box center [841, 446] width 49 height 19
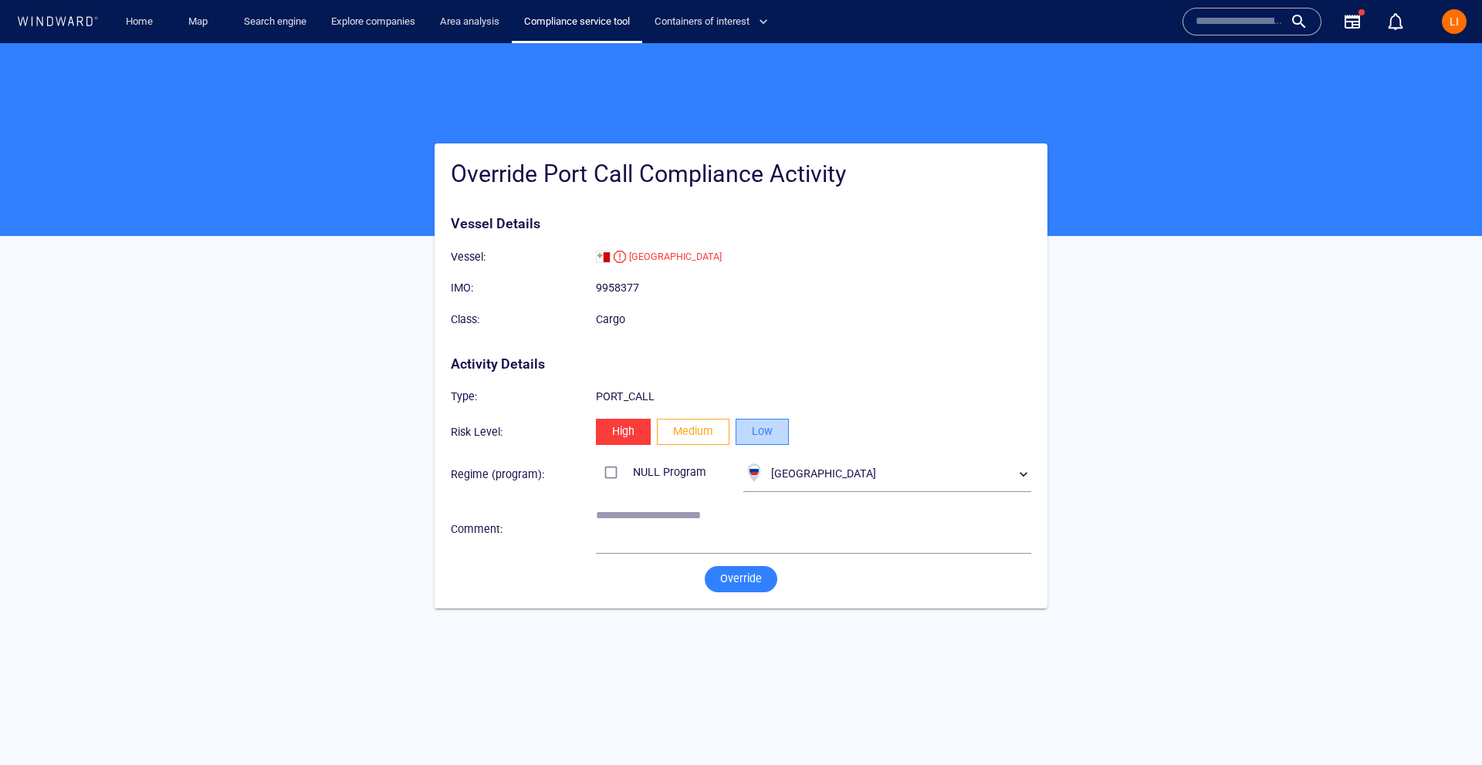
click at [766, 419] on button "Low" at bounding box center [761, 432] width 53 height 26
click at [730, 575] on span "Override" at bounding box center [741, 578] width 42 height 19
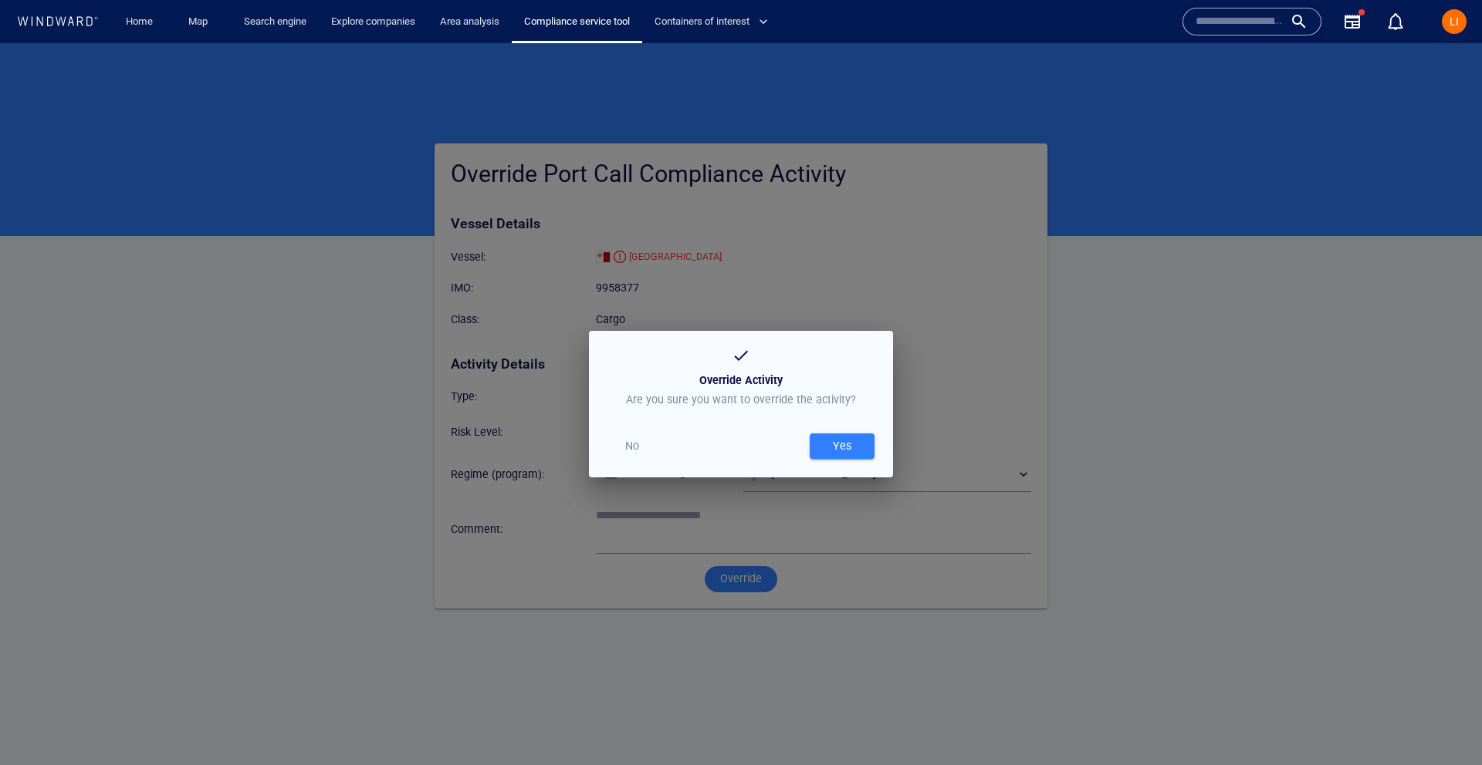
click at [833, 448] on div "Yes" at bounding box center [842, 446] width 25 height 25
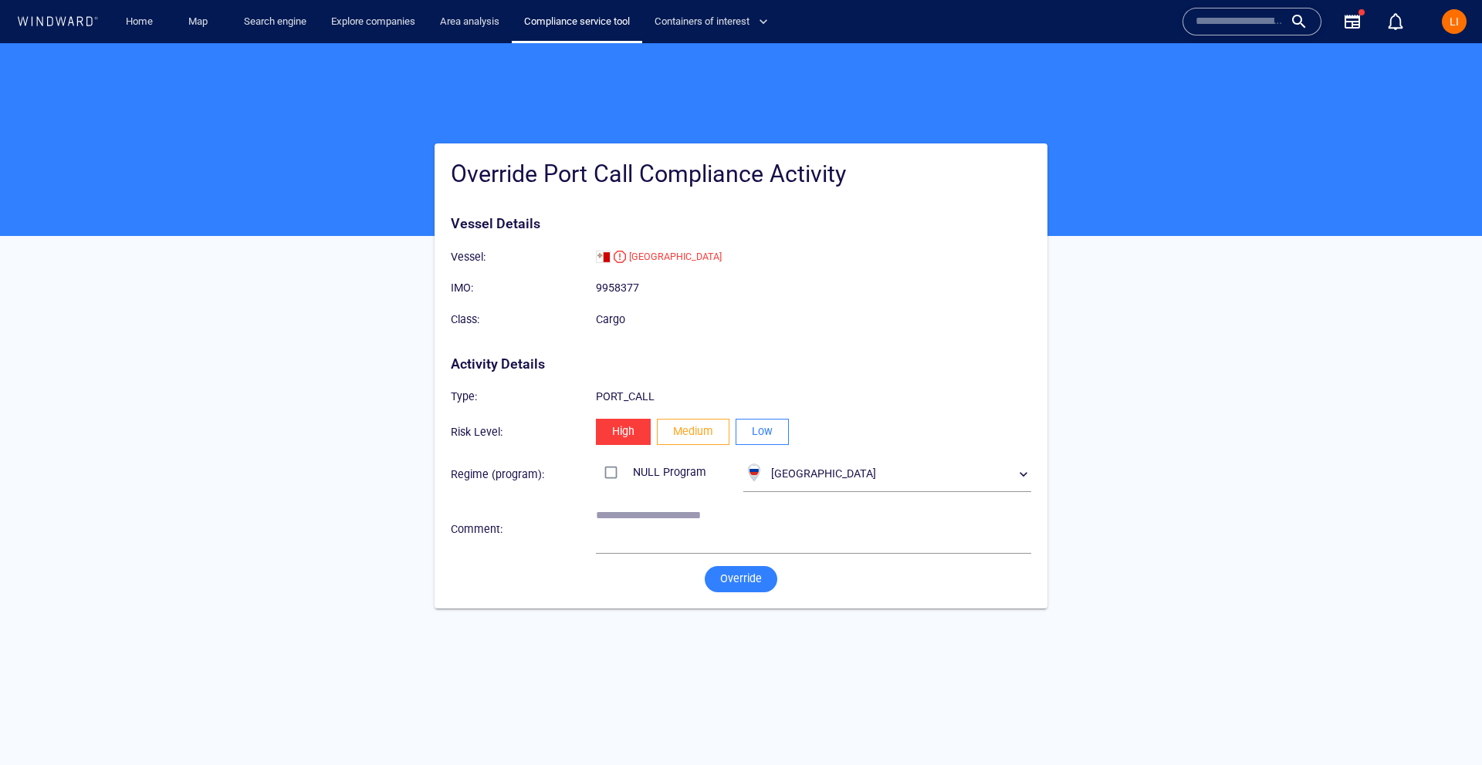
click at [752, 424] on span "Low" at bounding box center [762, 431] width 21 height 19
click at [759, 582] on span "Override" at bounding box center [741, 578] width 42 height 19
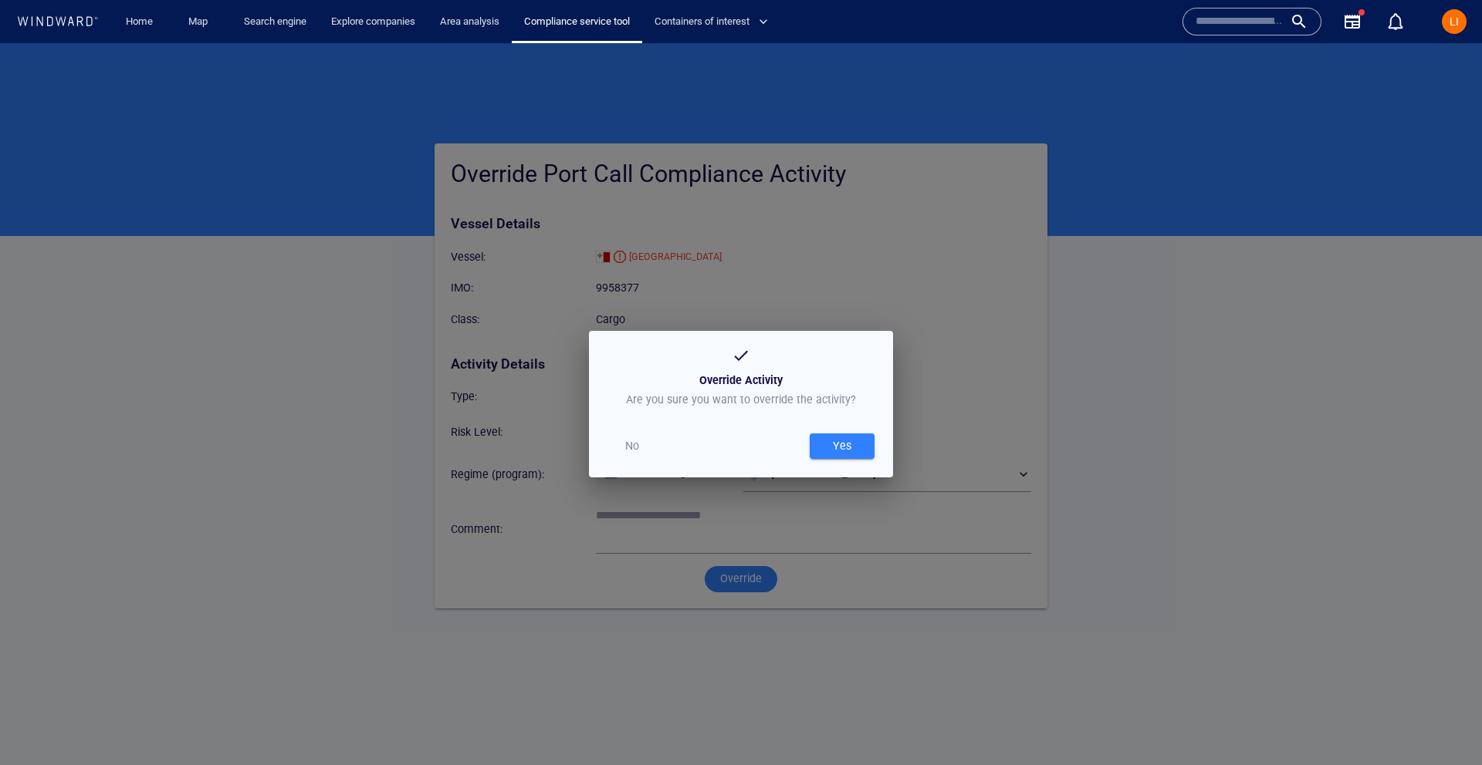
click at [842, 453] on div "Yes" at bounding box center [842, 446] width 25 height 25
